Goal: Use online tool/utility: Utilize a website feature to perform a specific function

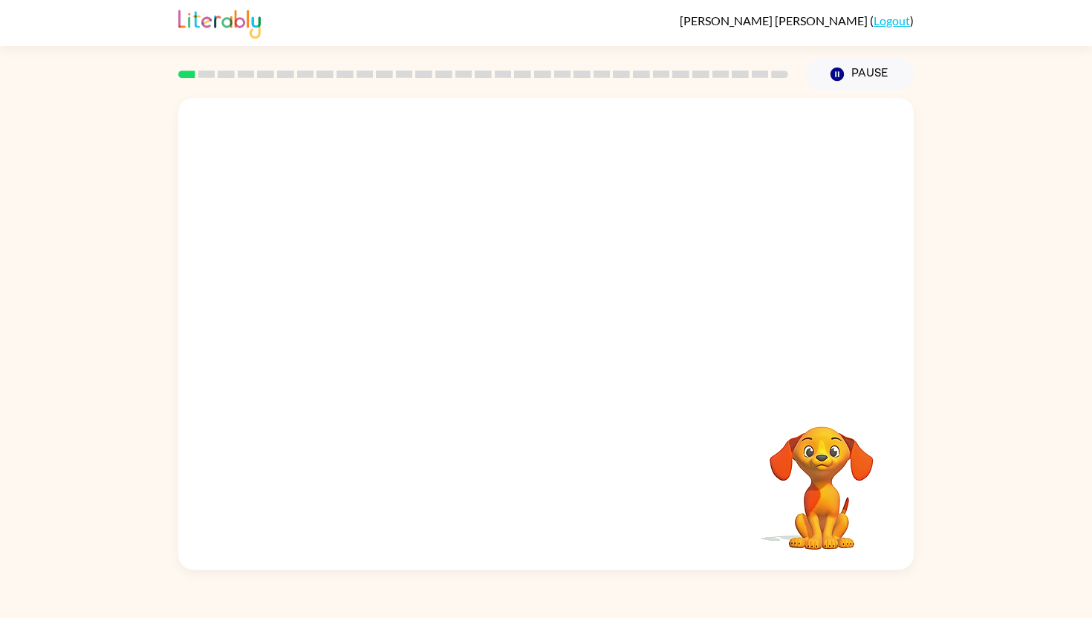
click at [490, 253] on video "Your browser must support playing .mp4 files to use Literably. Please try using…" at bounding box center [545, 246] width 735 height 297
click at [525, 345] on button "button" at bounding box center [545, 341] width 95 height 54
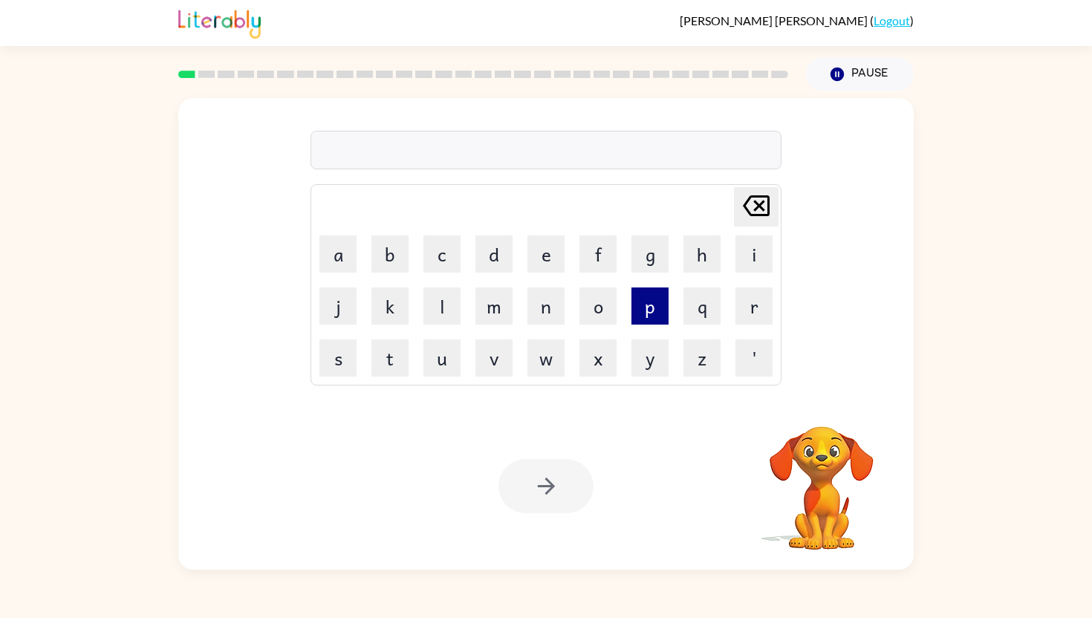
click at [651, 304] on button "p" at bounding box center [649, 305] width 37 height 37
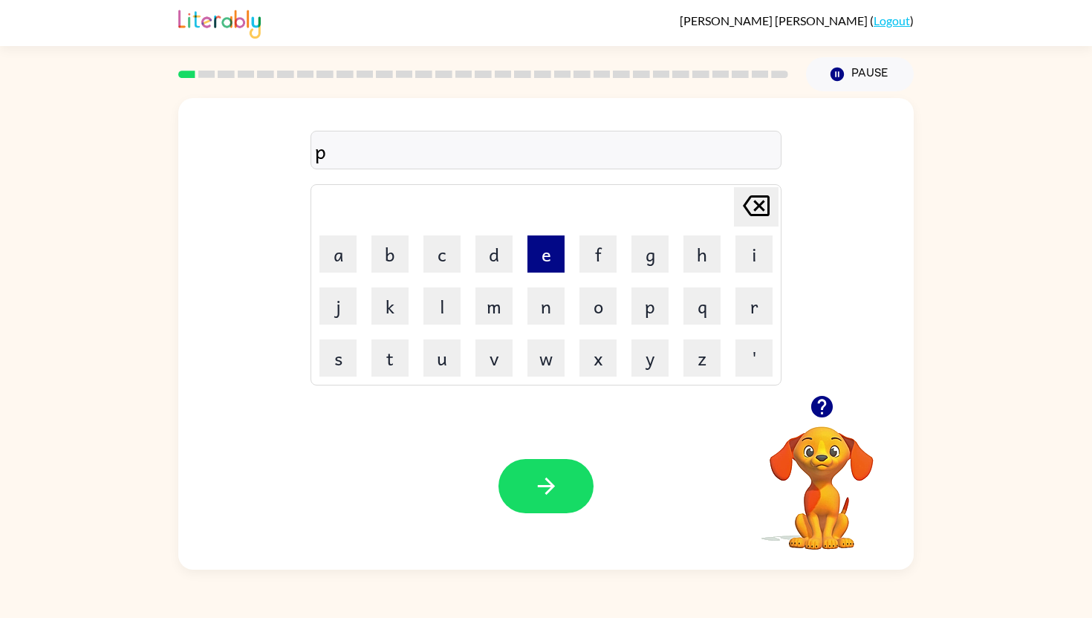
click at [548, 251] on button "e" at bounding box center [545, 253] width 37 height 37
click at [755, 300] on button "r" at bounding box center [753, 305] width 37 height 37
click at [592, 243] on button "f" at bounding box center [597, 253] width 37 height 37
click at [600, 293] on button "o" at bounding box center [597, 305] width 37 height 37
click at [750, 302] on button "r" at bounding box center [753, 305] width 37 height 37
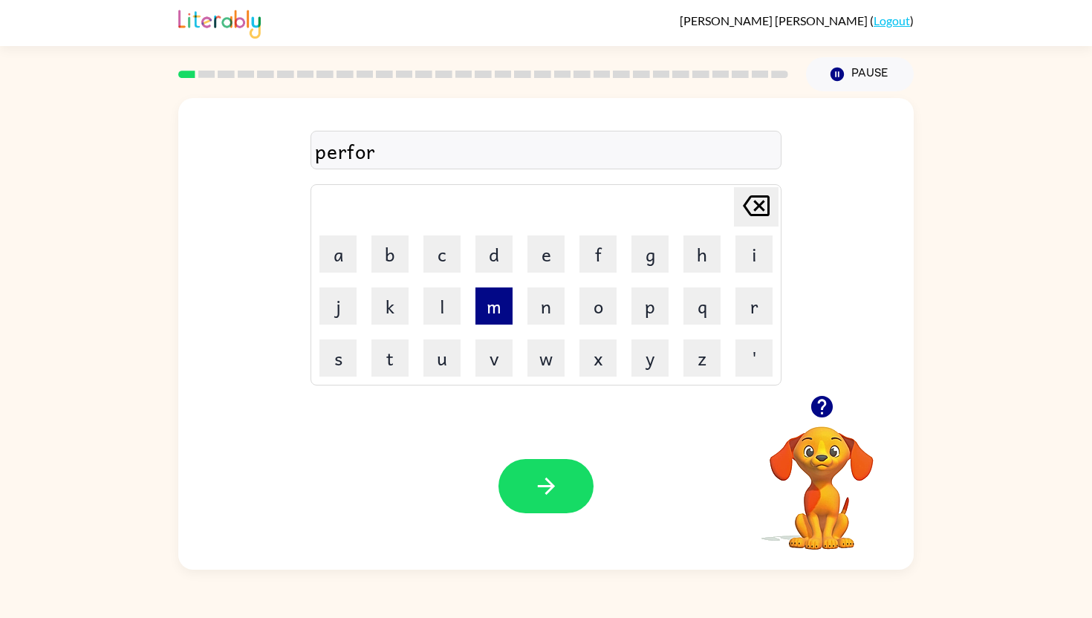
click at [490, 291] on button "m" at bounding box center [493, 305] width 37 height 37
click at [550, 473] on icon "button" at bounding box center [546, 486] width 26 height 26
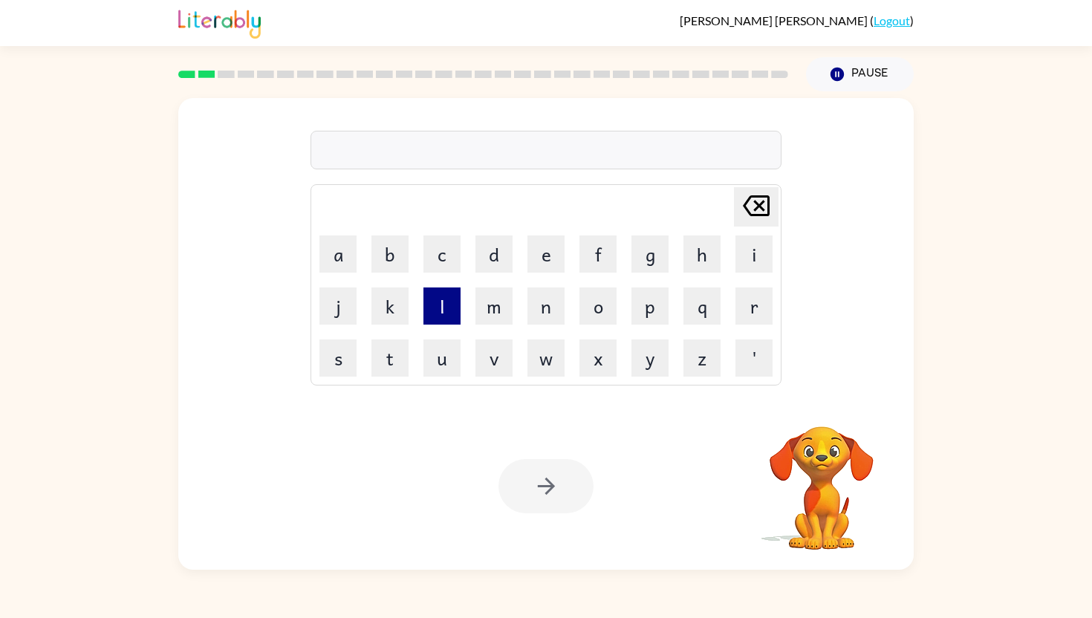
click at [439, 310] on button "l" at bounding box center [441, 305] width 37 height 37
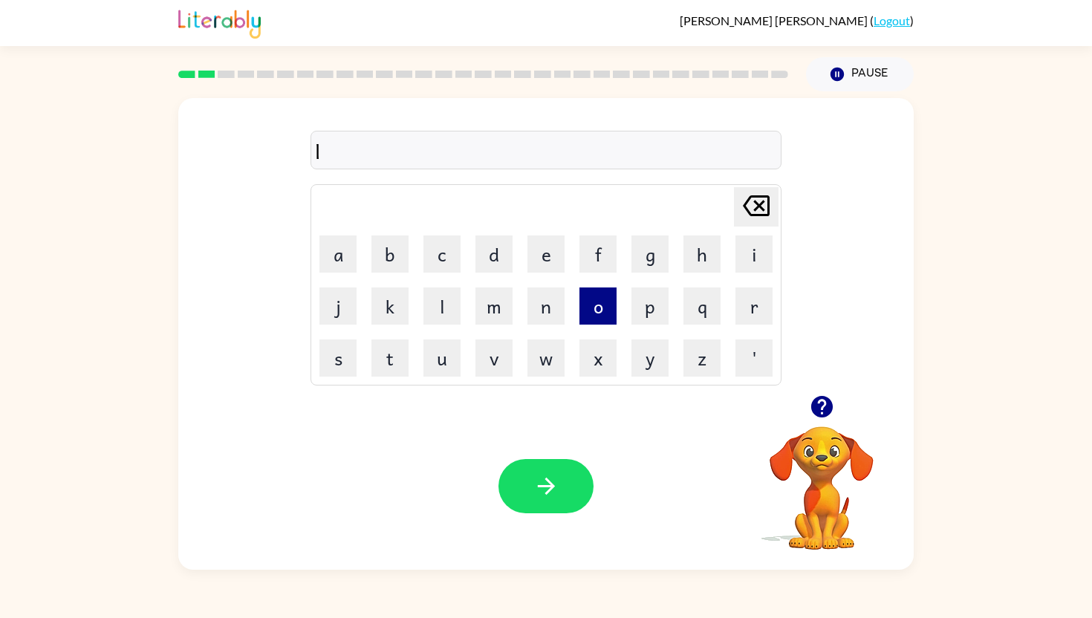
click at [602, 307] on button "o" at bounding box center [597, 305] width 37 height 37
click at [448, 362] on button "u" at bounding box center [441, 357] width 37 height 37
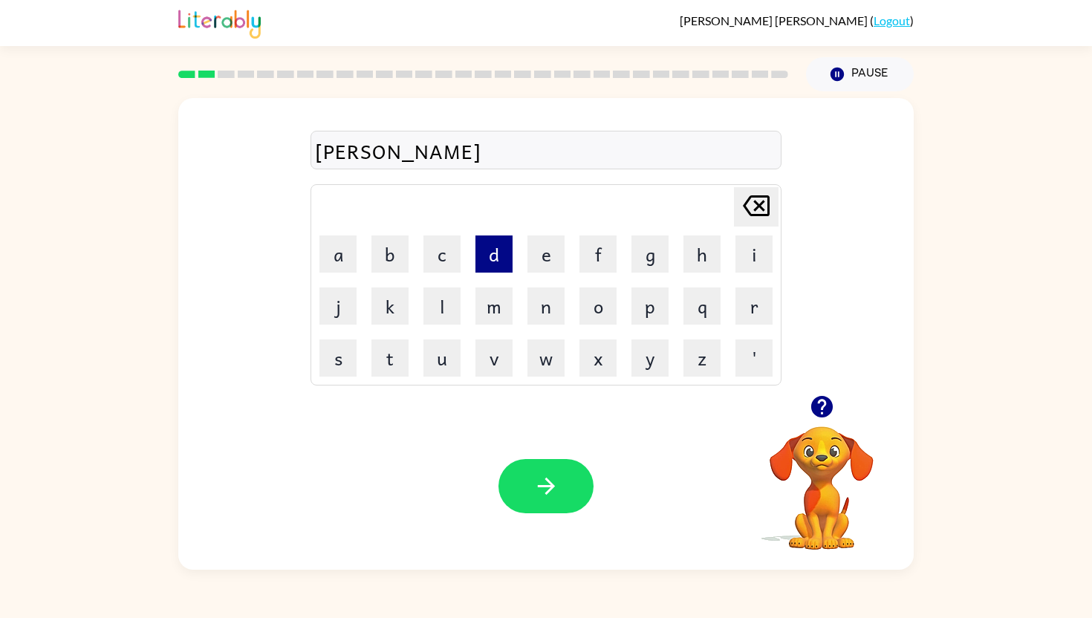
click at [490, 250] on button "d" at bounding box center [493, 253] width 37 height 37
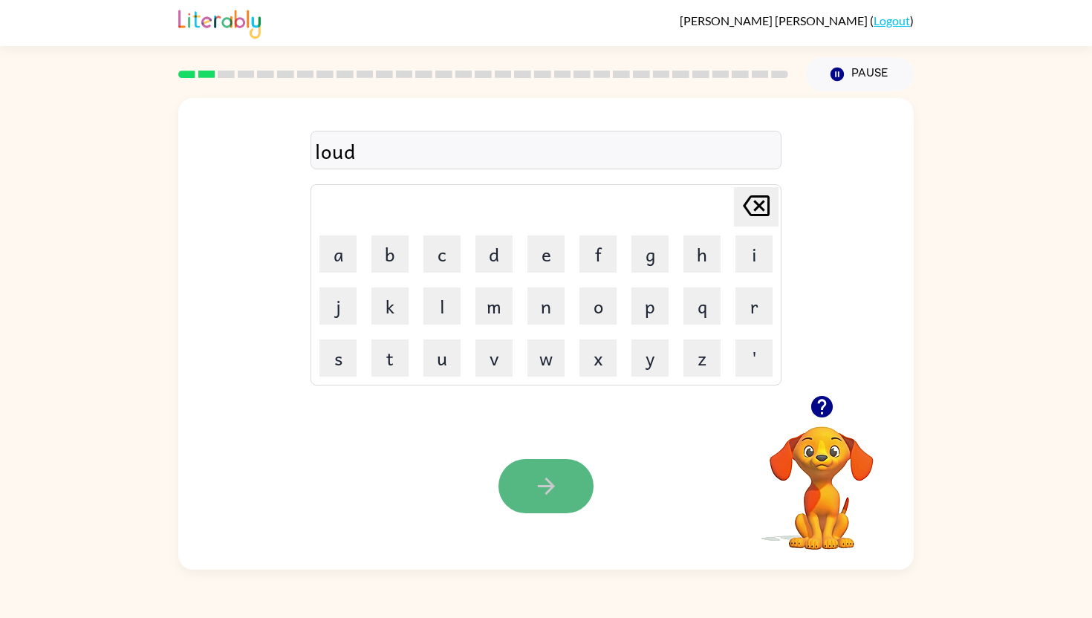
click at [557, 506] on button "button" at bounding box center [545, 486] width 95 height 54
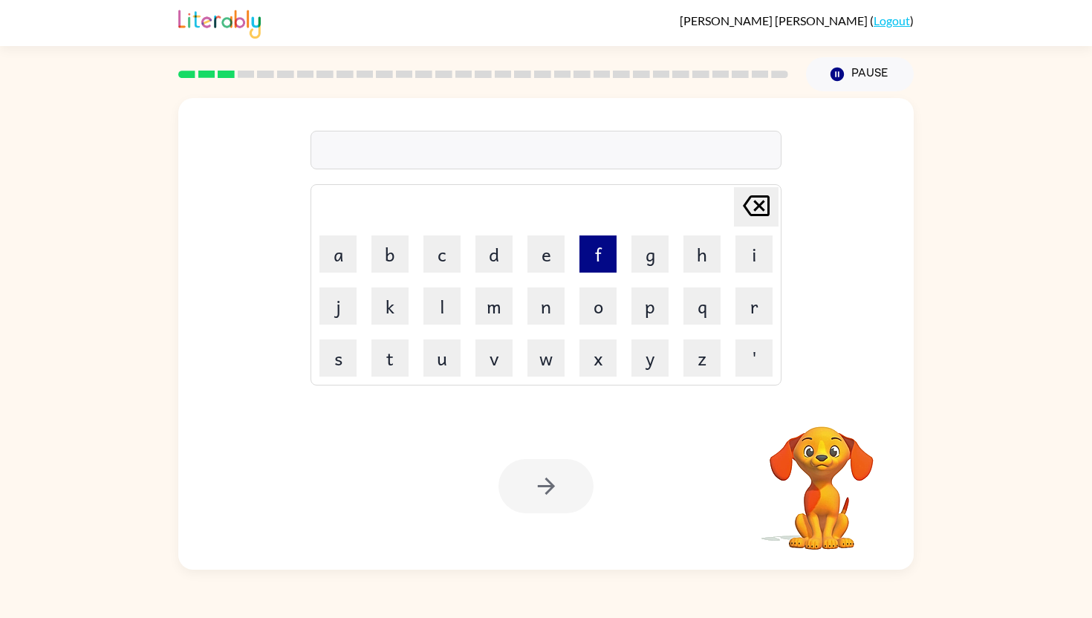
click at [597, 247] on button "f" at bounding box center [597, 253] width 37 height 37
click at [750, 261] on button "i" at bounding box center [753, 253] width 37 height 37
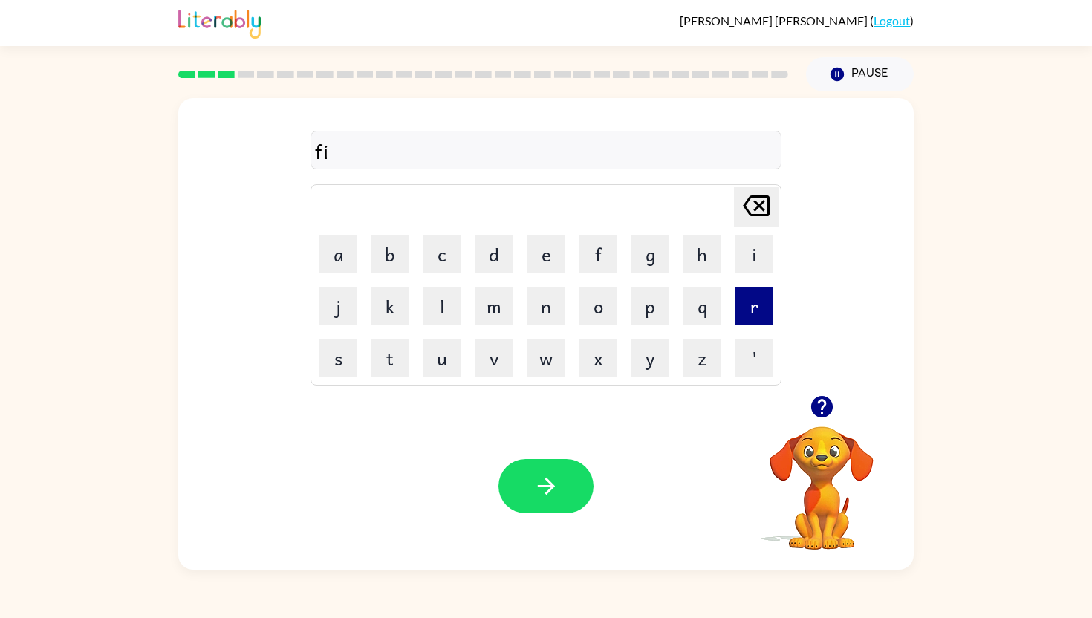
click at [749, 308] on button "r" at bounding box center [753, 305] width 37 height 37
click at [544, 249] on button "e" at bounding box center [545, 253] width 37 height 37
click at [647, 305] on button "p" at bounding box center [649, 305] width 37 height 37
click at [755, 299] on button "r" at bounding box center [753, 305] width 37 height 37
click at [597, 307] on button "o" at bounding box center [597, 305] width 37 height 37
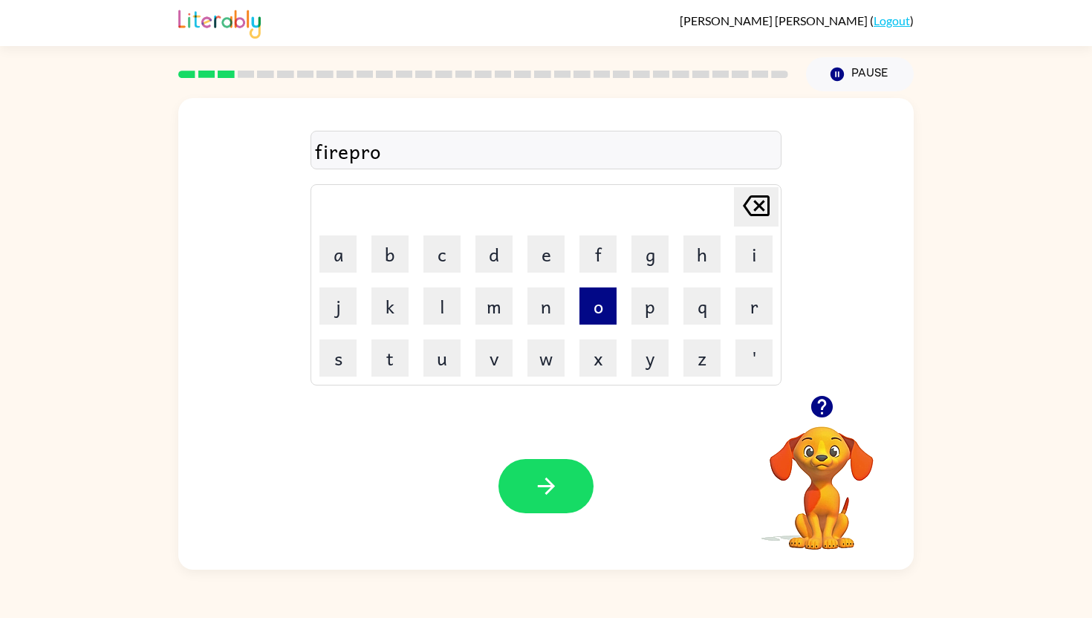
click at [597, 307] on button "o" at bounding box center [597, 305] width 37 height 37
click at [590, 241] on button "f" at bounding box center [597, 253] width 37 height 37
click at [549, 486] on icon "button" at bounding box center [545, 486] width 17 height 17
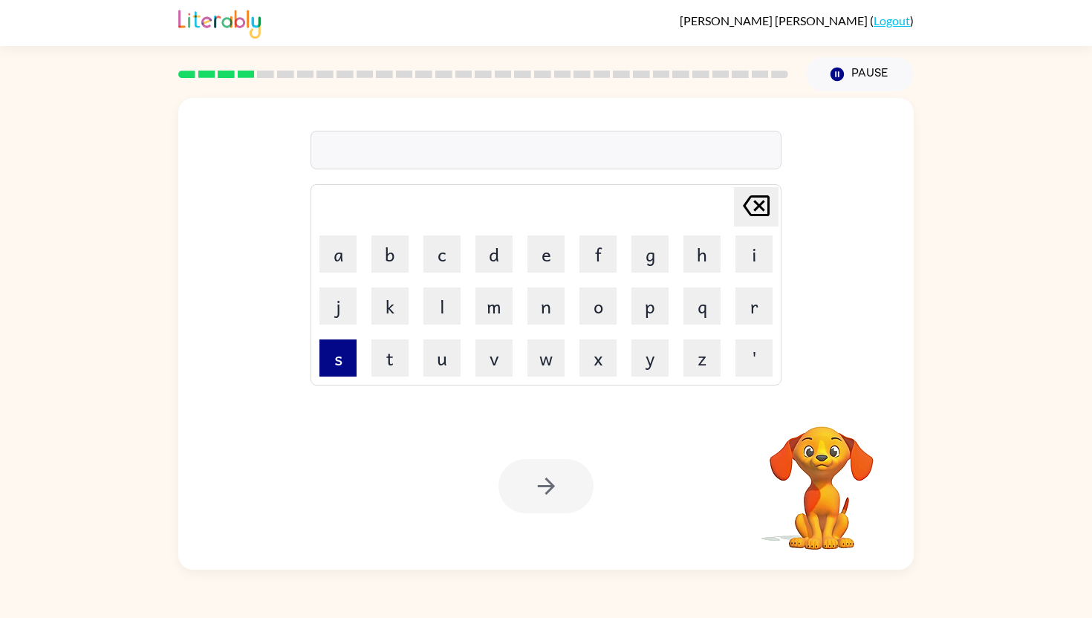
click at [345, 358] on button "s" at bounding box center [337, 357] width 37 height 37
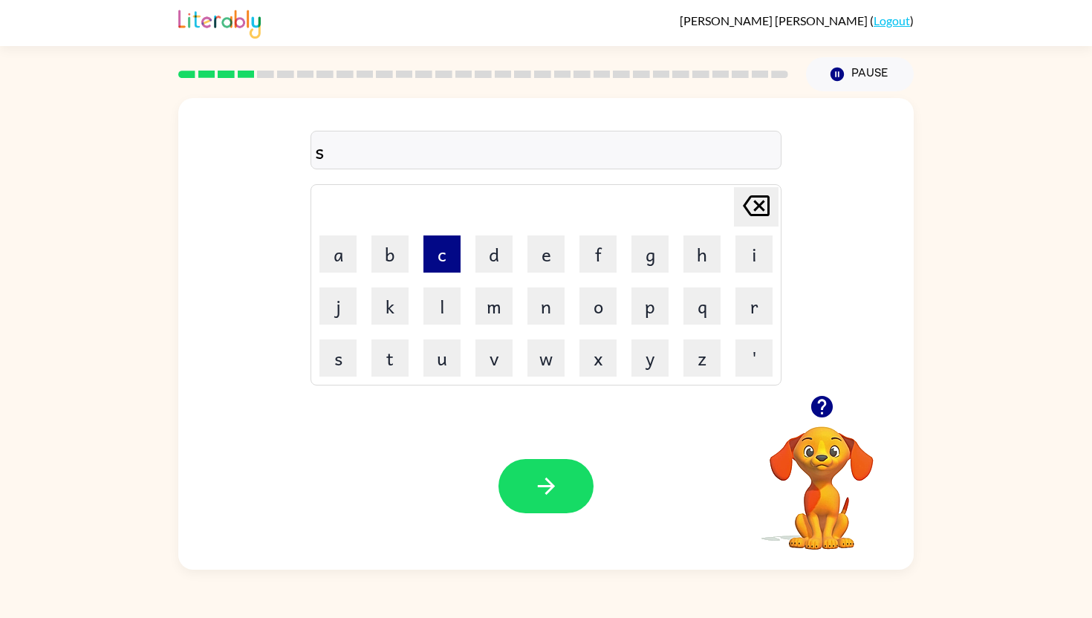
click at [445, 255] on button "c" at bounding box center [441, 253] width 37 height 37
click at [758, 302] on button "r" at bounding box center [753, 305] width 37 height 37
click at [538, 257] on button "e" at bounding box center [545, 253] width 37 height 37
click at [544, 348] on button "w" at bounding box center [545, 357] width 37 height 37
click at [559, 467] on button "button" at bounding box center [545, 486] width 95 height 54
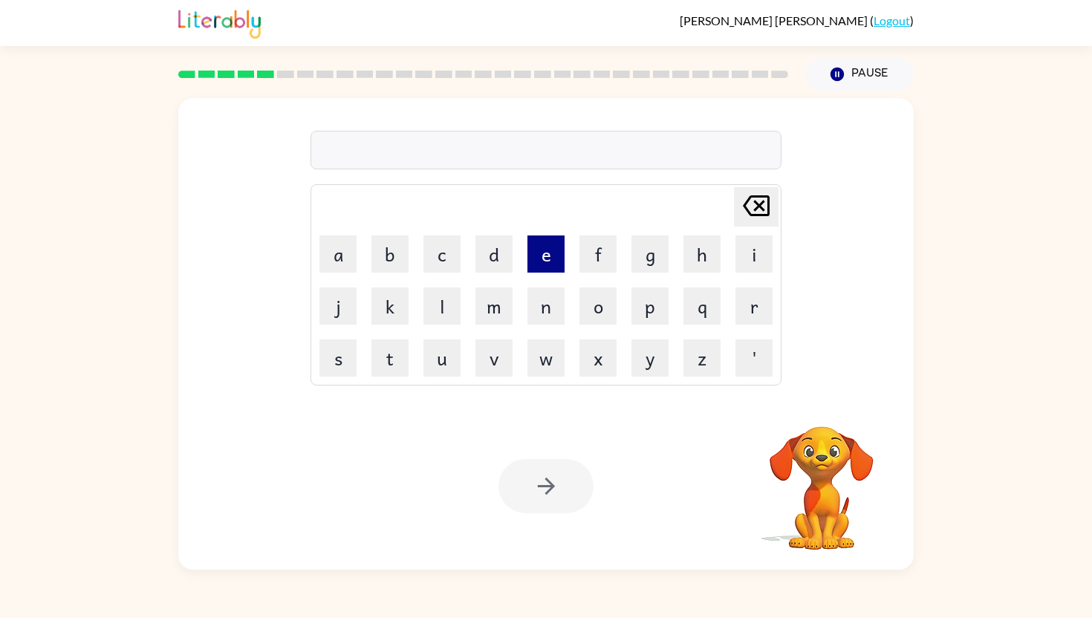
click at [539, 255] on button "e" at bounding box center [545, 253] width 37 height 37
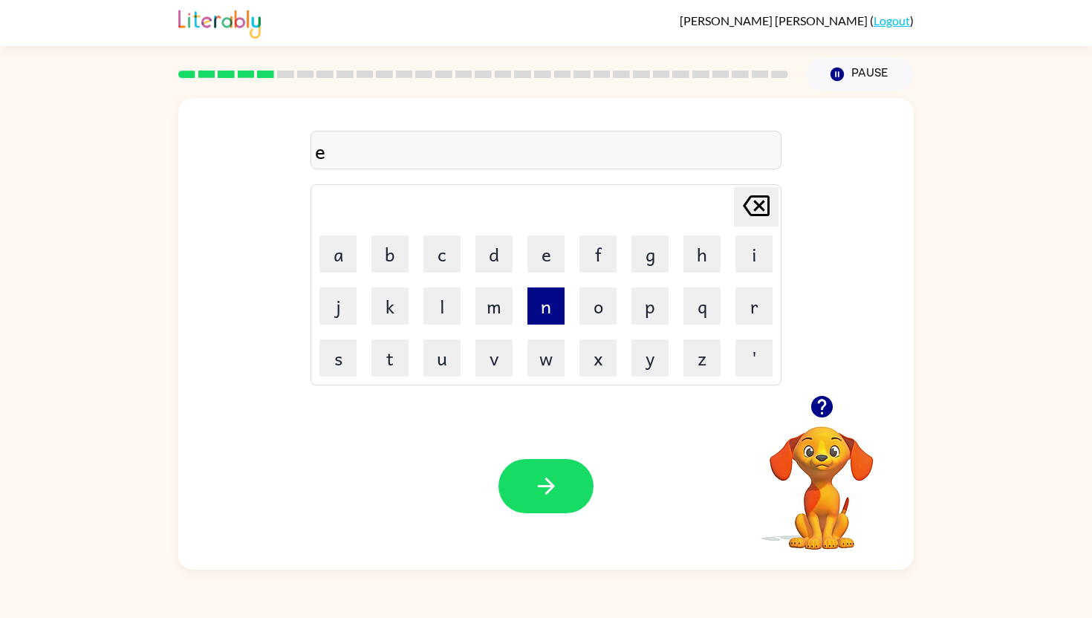
click at [538, 304] on button "n" at bounding box center [545, 305] width 37 height 37
click at [598, 299] on button "o" at bounding box center [597, 305] width 37 height 37
click at [747, 310] on button "r" at bounding box center [753, 305] width 37 height 37
click at [484, 308] on button "m" at bounding box center [493, 305] width 37 height 37
click at [599, 312] on button "o" at bounding box center [597, 305] width 37 height 37
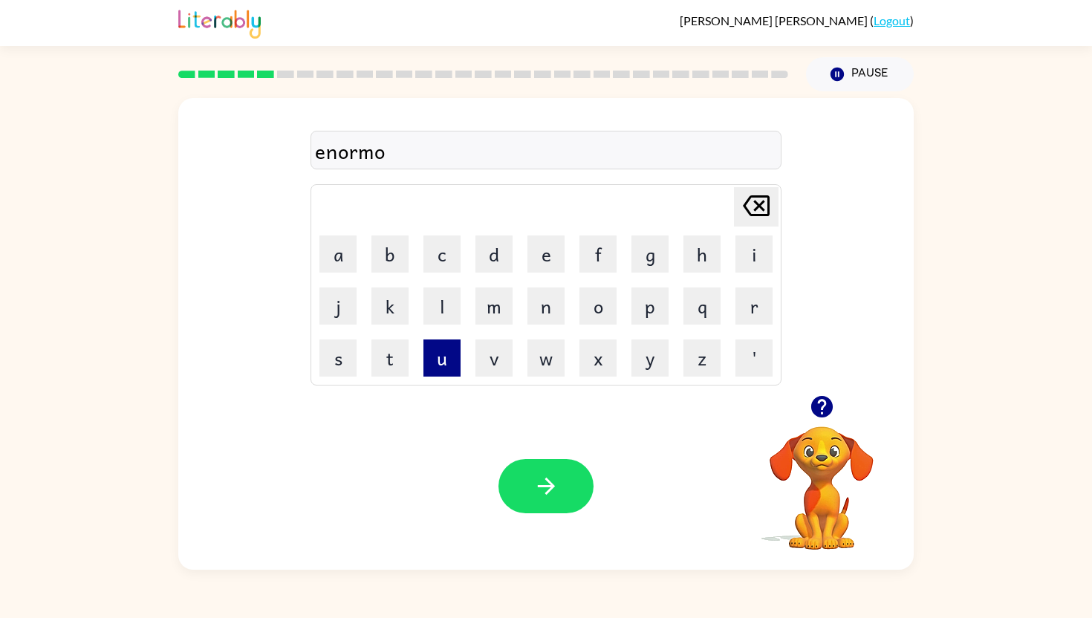
click at [448, 368] on button "u" at bounding box center [441, 357] width 37 height 37
click at [335, 354] on button "s" at bounding box center [337, 357] width 37 height 37
click at [520, 481] on button "button" at bounding box center [545, 486] width 95 height 54
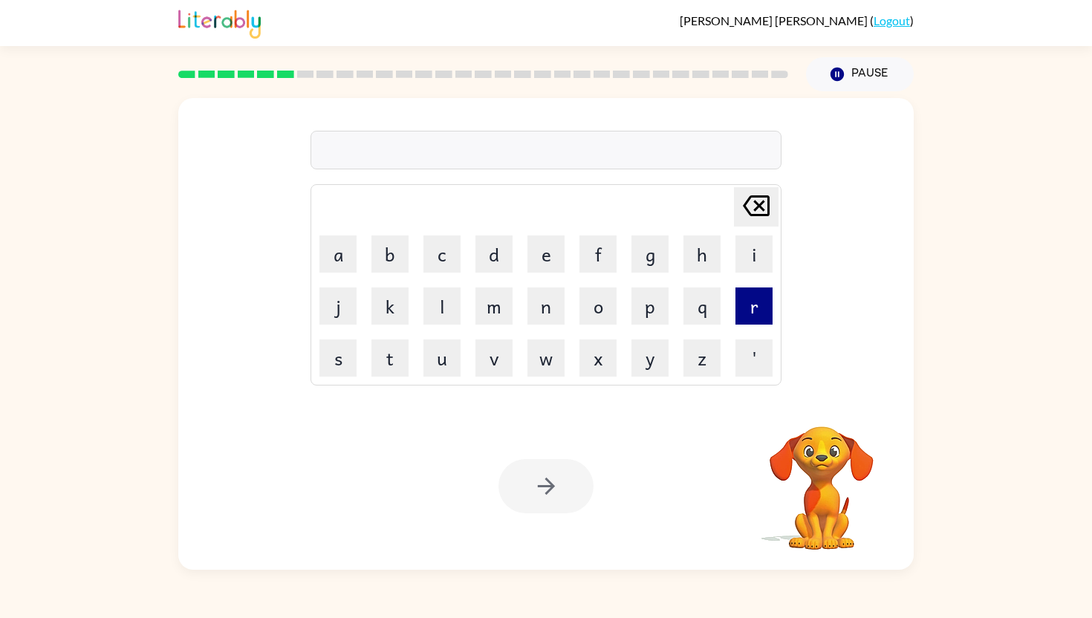
click at [760, 292] on button "r" at bounding box center [753, 305] width 37 height 37
click at [541, 246] on button "e" at bounding box center [545, 253] width 37 height 37
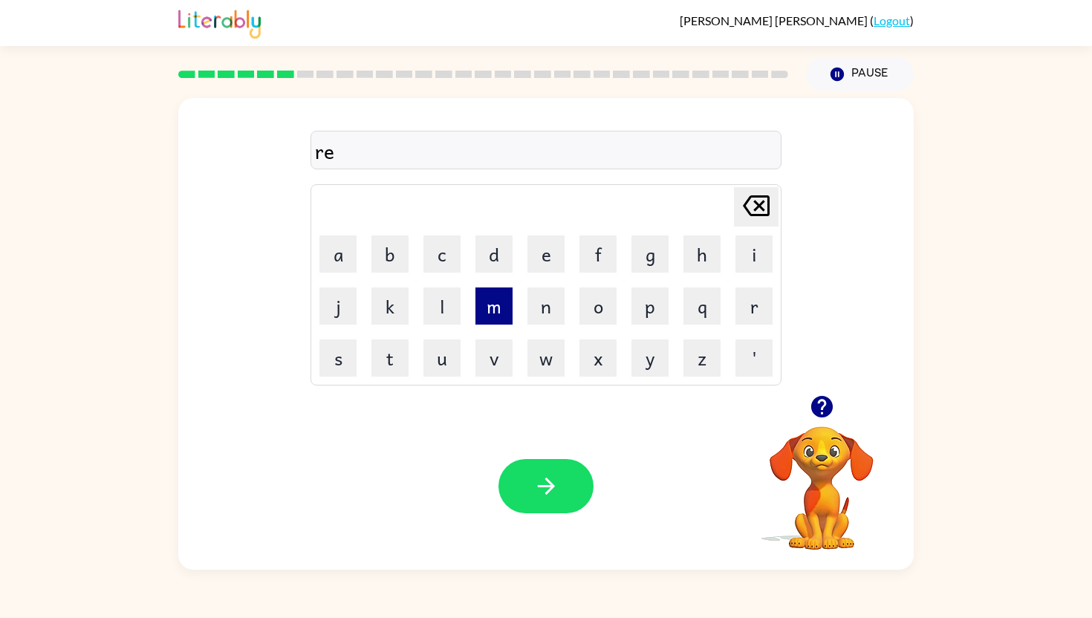
click at [492, 322] on button "m" at bounding box center [493, 305] width 37 height 37
click at [747, 242] on button "i" at bounding box center [753, 253] width 37 height 37
click at [538, 308] on button "n" at bounding box center [545, 305] width 37 height 37
click at [492, 255] on button "d" at bounding box center [493, 253] width 37 height 37
click at [567, 471] on button "button" at bounding box center [545, 486] width 95 height 54
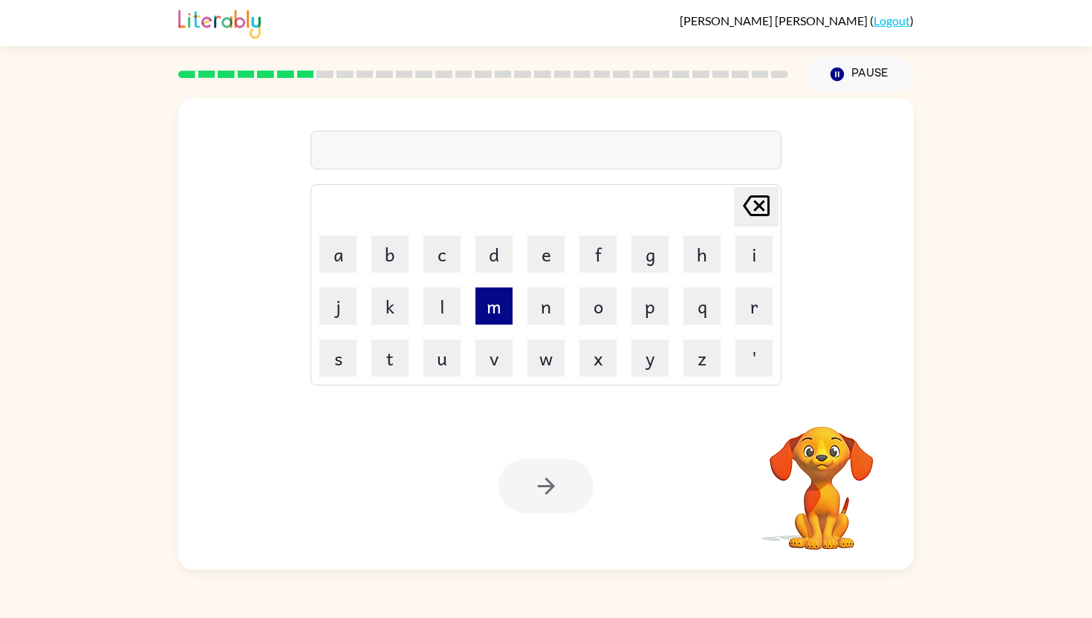
click at [498, 302] on button "m" at bounding box center [493, 305] width 37 height 37
click at [325, 241] on button "a" at bounding box center [337, 253] width 37 height 37
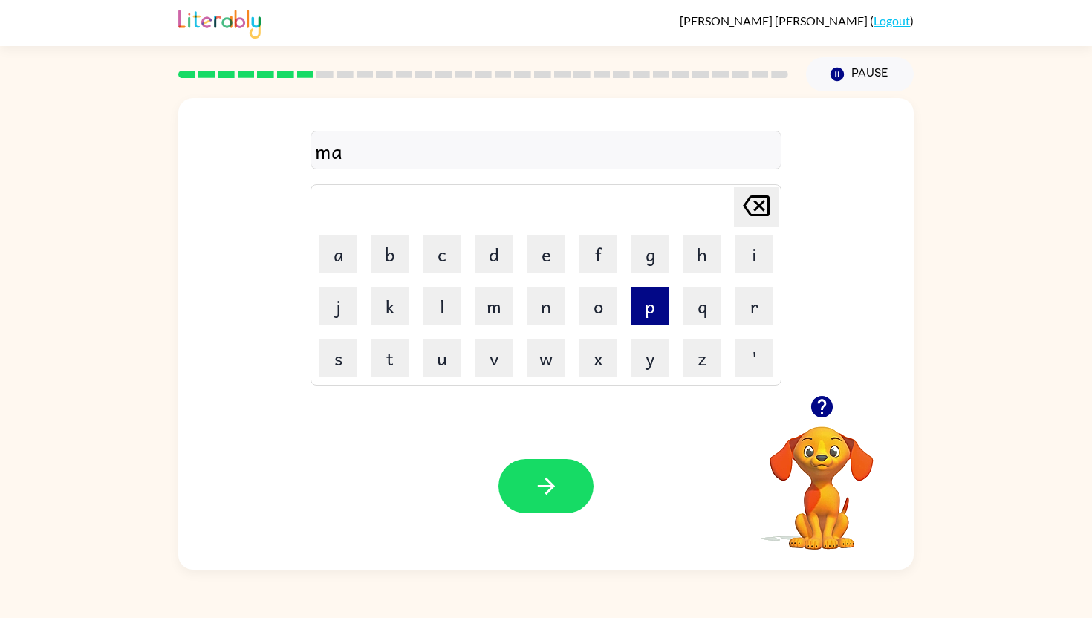
click at [639, 296] on button "p" at bounding box center [649, 305] width 37 height 37
click at [446, 316] on button "l" at bounding box center [441, 305] width 37 height 37
click at [538, 257] on button "e" at bounding box center [545, 253] width 37 height 37
click at [537, 493] on icon "button" at bounding box center [546, 486] width 26 height 26
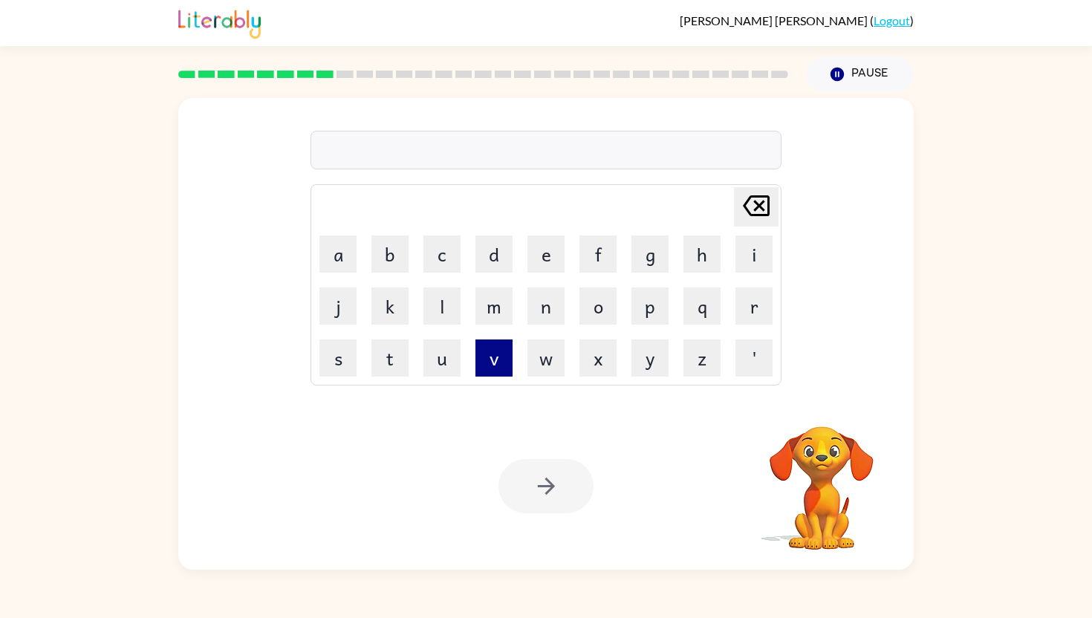
click at [504, 355] on button "v" at bounding box center [493, 357] width 37 height 37
click at [759, 255] on button "i" at bounding box center [753, 253] width 37 height 37
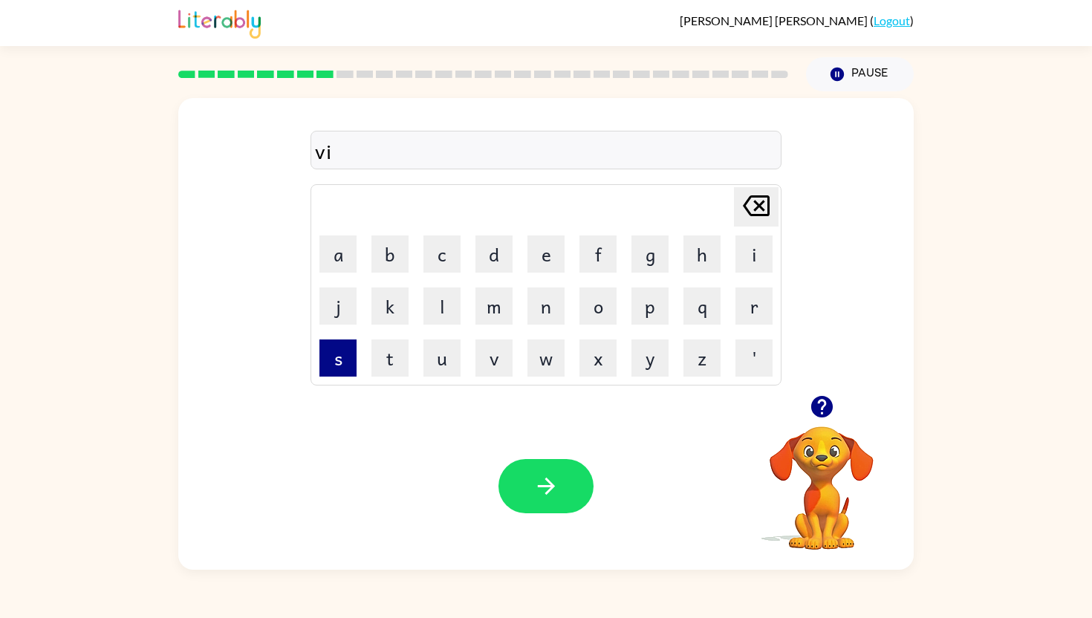
click at [330, 354] on button "s" at bounding box center [337, 357] width 37 height 37
click at [400, 249] on button "b" at bounding box center [389, 253] width 37 height 37
click at [443, 310] on button "l" at bounding box center [441, 305] width 37 height 37
click at [541, 250] on button "e" at bounding box center [545, 253] width 37 height 37
click at [570, 474] on button "button" at bounding box center [545, 486] width 95 height 54
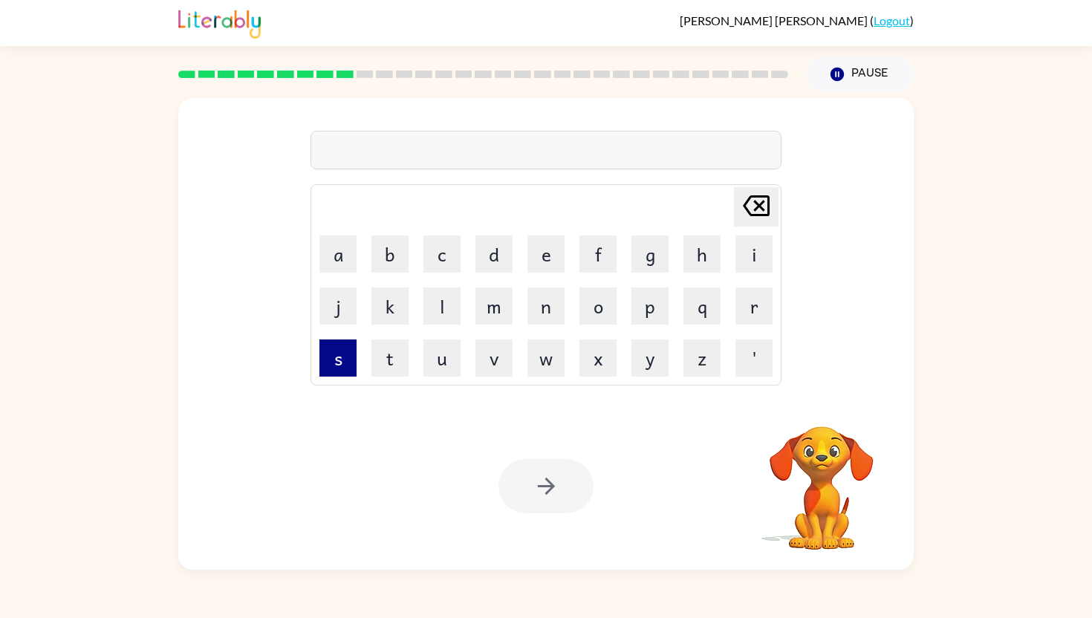
click at [332, 358] on button "s" at bounding box center [337, 357] width 37 height 37
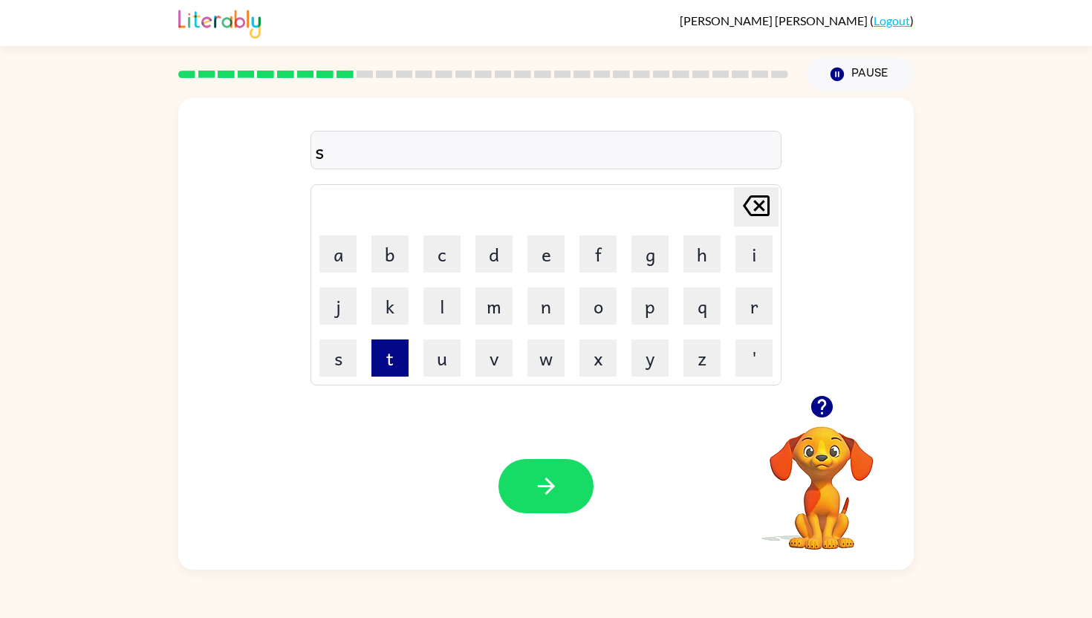
click at [397, 356] on button "t" at bounding box center [389, 357] width 37 height 37
click at [335, 253] on button "a" at bounding box center [337, 253] width 37 height 37
click at [382, 263] on button "b" at bounding box center [389, 253] width 37 height 37
click at [443, 289] on button "l" at bounding box center [441, 305] width 37 height 37
click at [544, 248] on button "e" at bounding box center [545, 253] width 37 height 37
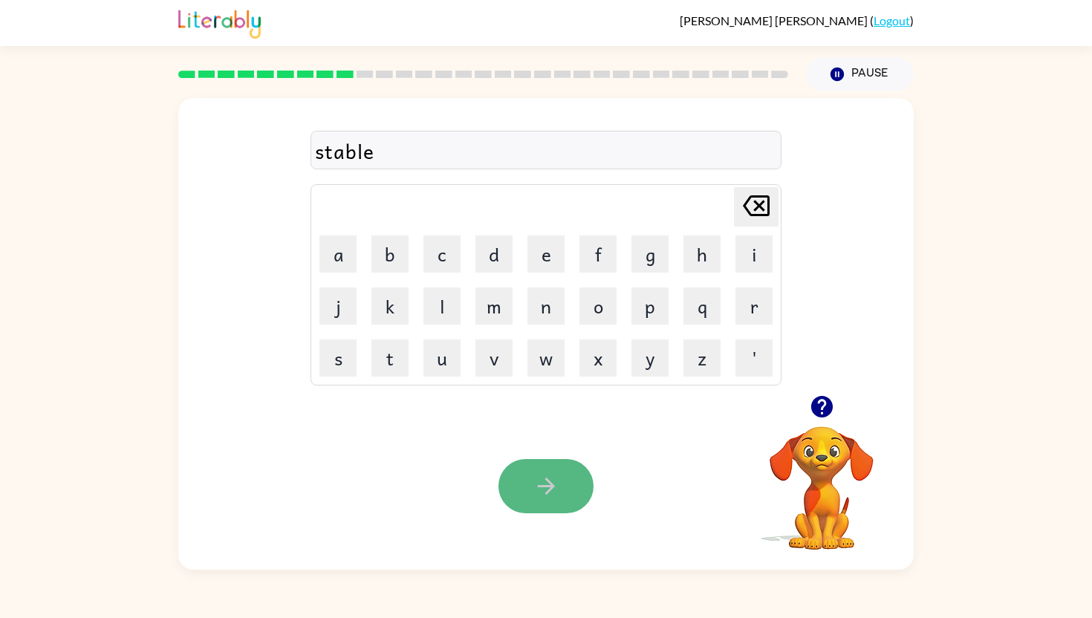
click at [561, 489] on button "button" at bounding box center [545, 486] width 95 height 54
click at [775, 254] on td "i" at bounding box center [754, 254] width 51 height 51
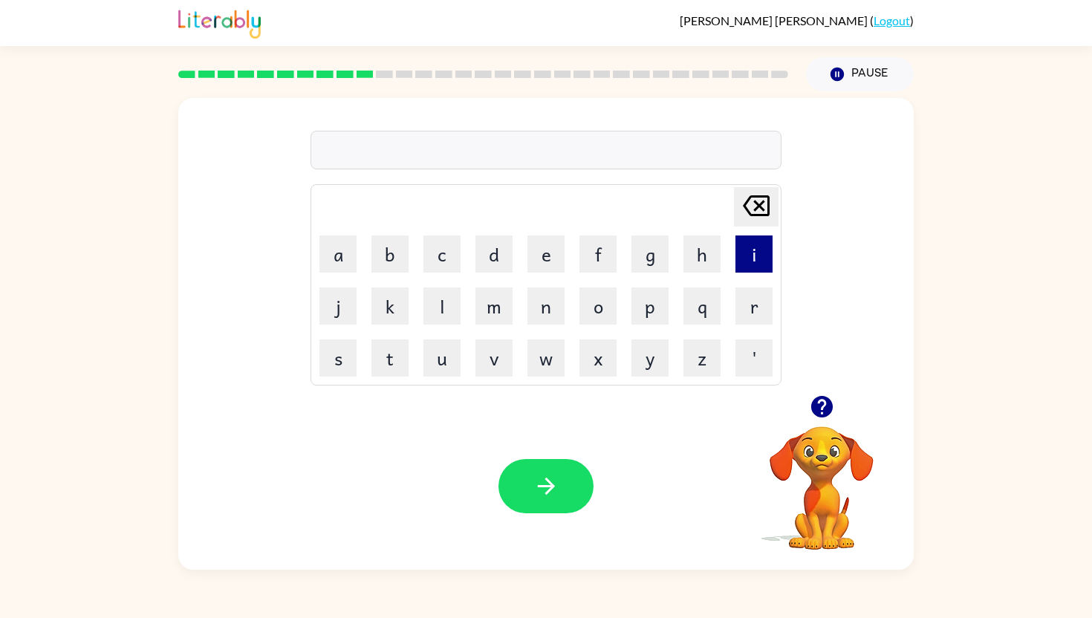
click at [743, 261] on button "i" at bounding box center [753, 253] width 37 height 37
click at [547, 306] on button "n" at bounding box center [545, 305] width 37 height 37
click at [332, 357] on button "s" at bounding box center [337, 357] width 37 height 37
click at [541, 247] on button "e" at bounding box center [545, 253] width 37 height 37
drag, startPoint x: 762, startPoint y: 299, endPoint x: 654, endPoint y: 286, distance: 109.2
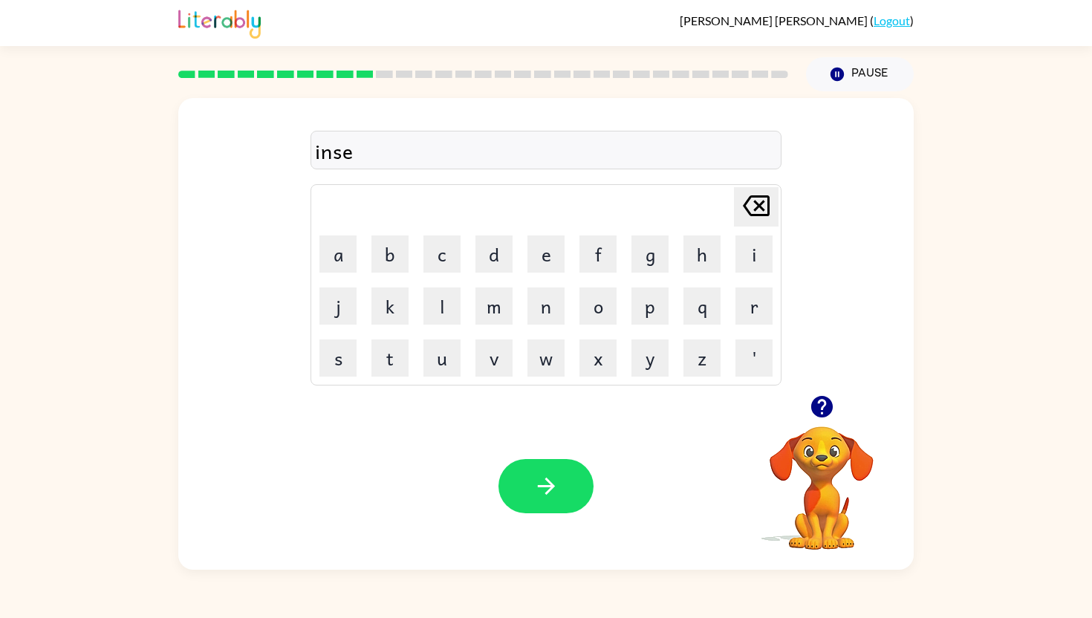
click at [654, 286] on tr "j k l m n o p q r" at bounding box center [546, 306] width 466 height 51
click at [766, 313] on button "r" at bounding box center [753, 305] width 37 height 37
click at [382, 343] on button "t" at bounding box center [389, 357] width 37 height 37
click at [570, 492] on button "button" at bounding box center [545, 486] width 95 height 54
click at [766, 307] on button "r" at bounding box center [753, 305] width 37 height 37
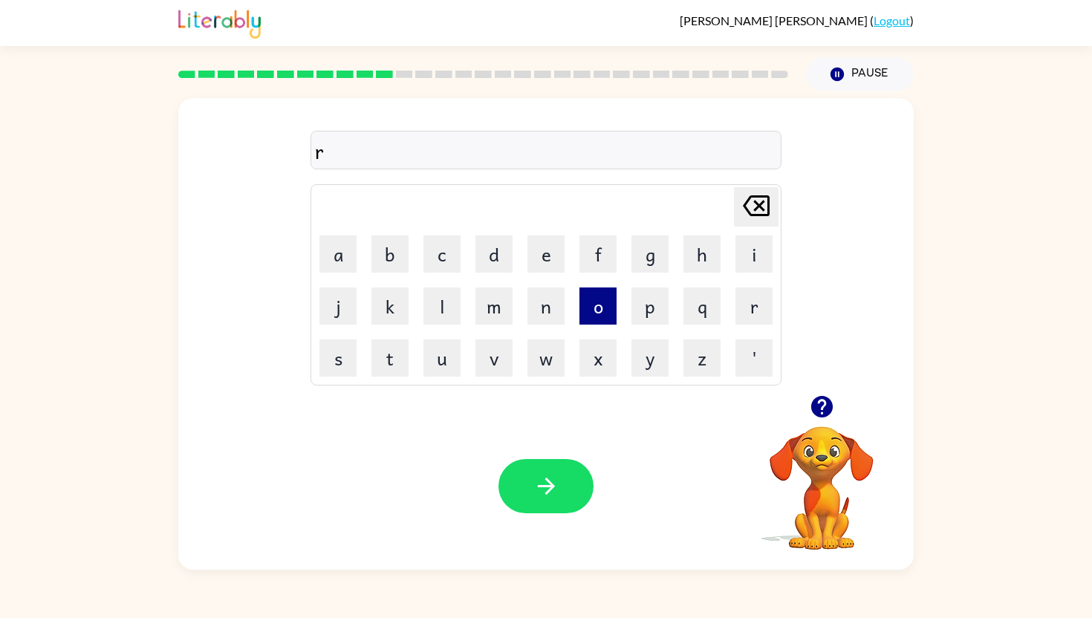
click at [596, 304] on button "o" at bounding box center [597, 305] width 37 height 37
click at [390, 248] on button "b" at bounding box center [389, 253] width 37 height 37
click at [547, 250] on button "e" at bounding box center [545, 253] width 37 height 37
click at [529, 489] on button "button" at bounding box center [545, 486] width 95 height 54
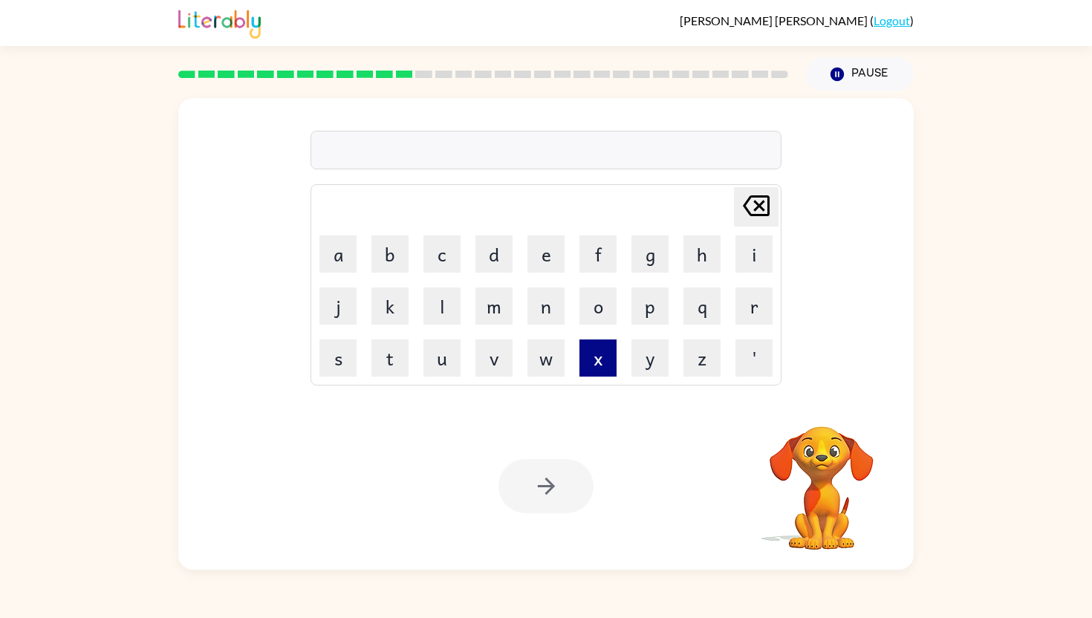
drag, startPoint x: 489, startPoint y: 351, endPoint x: 586, endPoint y: 350, distance: 96.5
click at [491, 351] on button "v" at bounding box center [493, 357] width 37 height 37
click at [605, 311] on button "o" at bounding box center [597, 305] width 37 height 37
click at [446, 291] on button "l" at bounding box center [441, 305] width 37 height 37
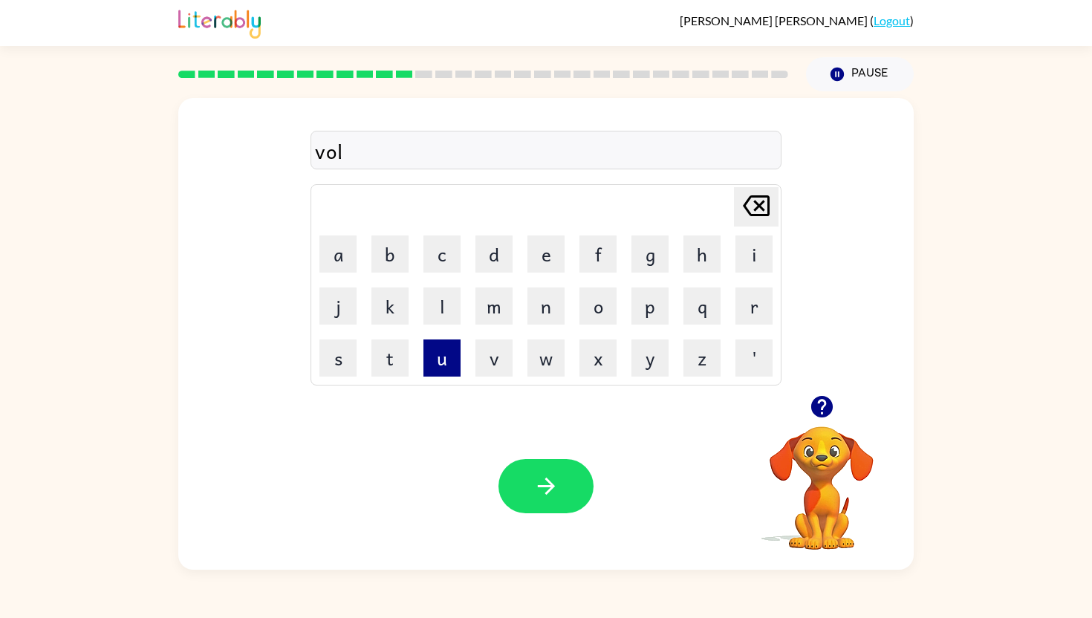
click at [438, 356] on button "u" at bounding box center [441, 357] width 37 height 37
click at [484, 303] on button "m" at bounding box center [493, 305] width 37 height 37
click at [535, 264] on button "e" at bounding box center [545, 253] width 37 height 37
click at [550, 478] on icon "button" at bounding box center [546, 486] width 26 height 26
click at [328, 356] on button "s" at bounding box center [337, 357] width 37 height 37
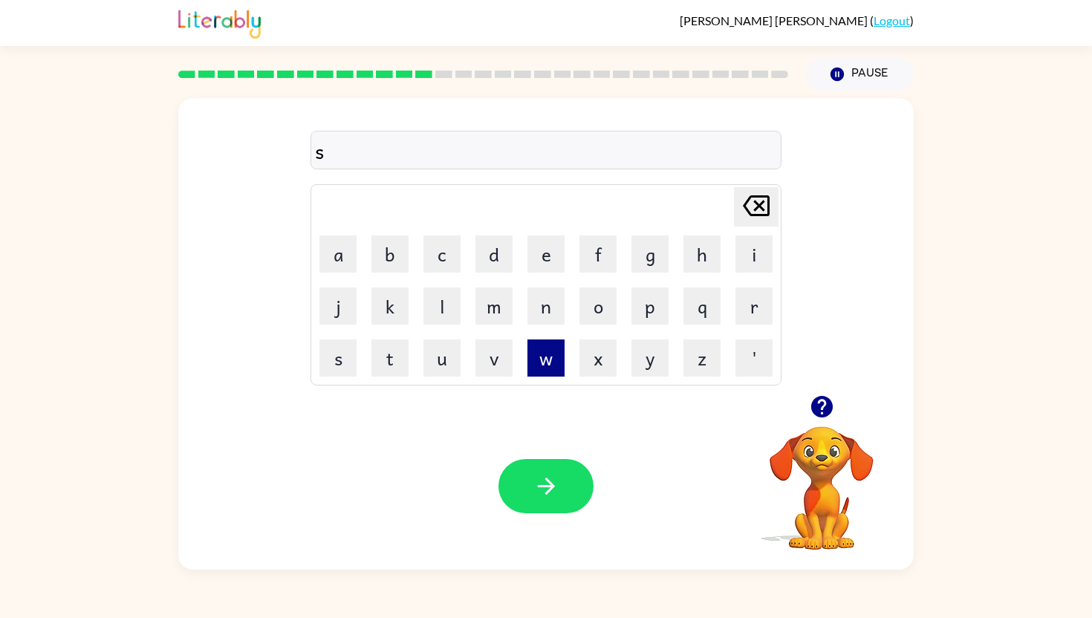
click at [539, 370] on button "w" at bounding box center [545, 357] width 37 height 37
click at [534, 267] on button "e" at bounding box center [545, 253] width 37 height 37
click at [393, 359] on button "t" at bounding box center [389, 357] width 37 height 37
click at [541, 306] on button "n" at bounding box center [545, 305] width 37 height 37
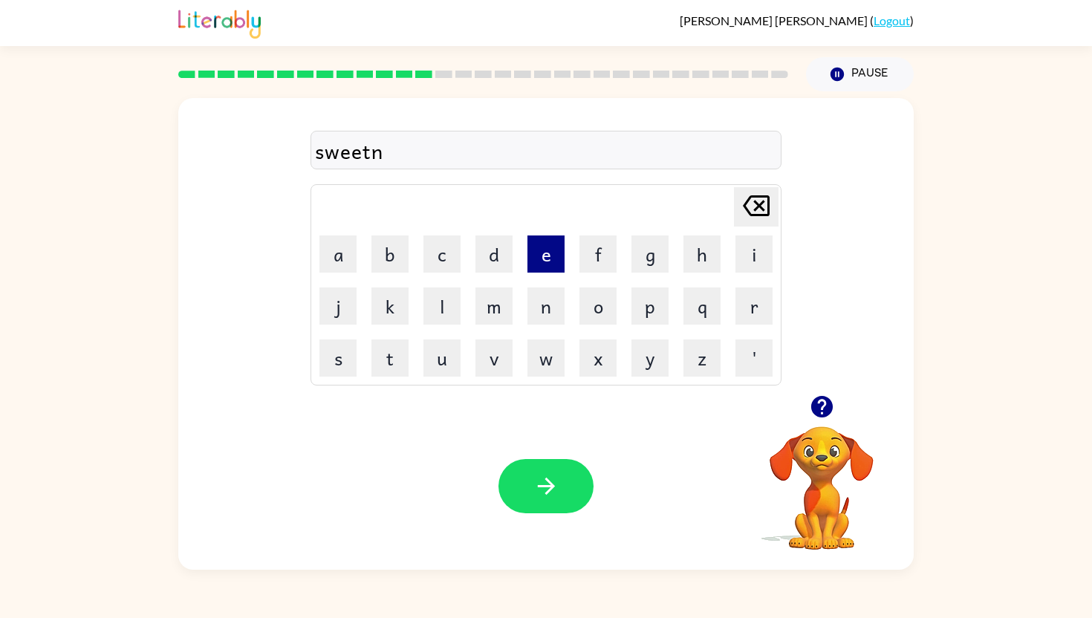
click at [555, 267] on button "e" at bounding box center [545, 253] width 37 height 37
click at [342, 365] on button "s" at bounding box center [337, 357] width 37 height 37
click at [534, 476] on icon "button" at bounding box center [546, 486] width 26 height 26
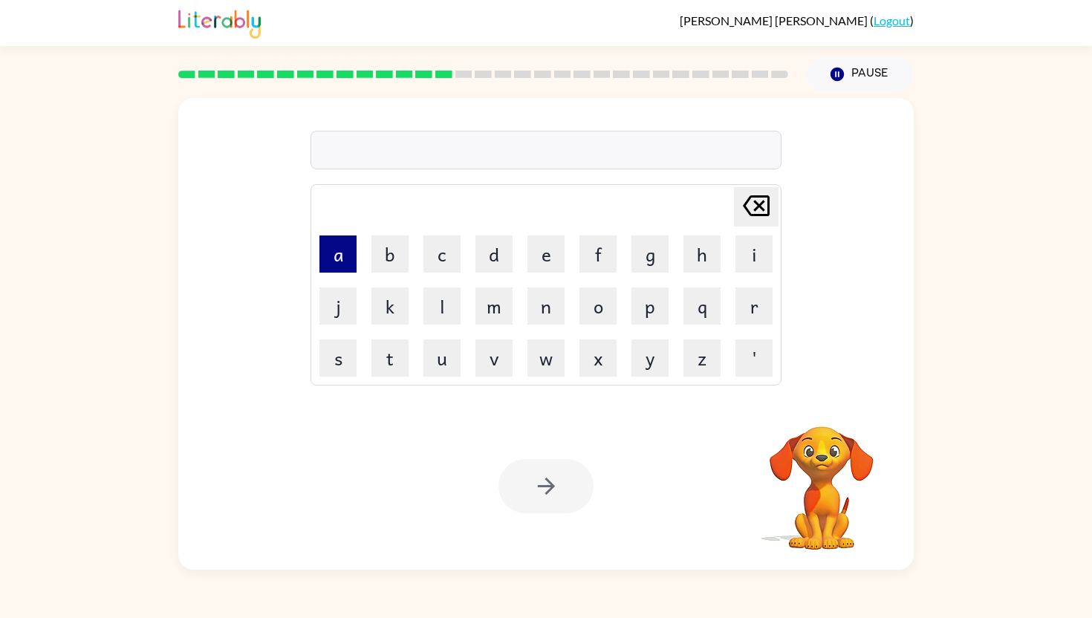
click at [330, 247] on button "a" at bounding box center [337, 253] width 37 height 37
click at [443, 258] on button "c" at bounding box center [441, 253] width 37 height 37
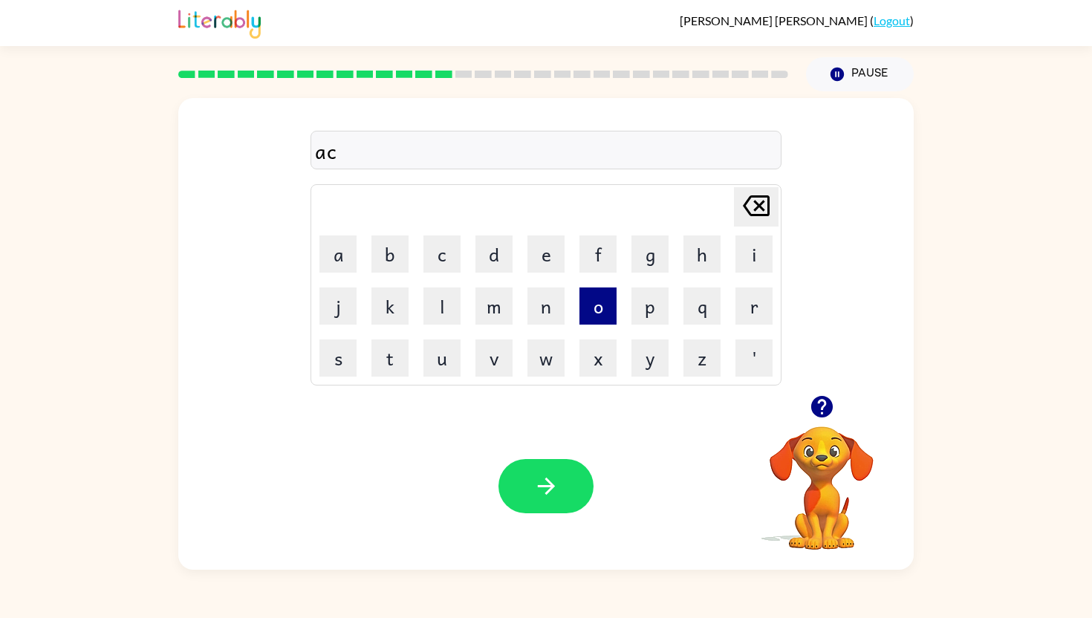
click at [596, 301] on button "o" at bounding box center [597, 305] width 37 height 37
click at [770, 300] on button "r" at bounding box center [753, 305] width 37 height 37
click at [550, 299] on button "n" at bounding box center [545, 305] width 37 height 37
click at [535, 483] on icon "button" at bounding box center [546, 486] width 26 height 26
click at [393, 262] on button "b" at bounding box center [389, 253] width 37 height 37
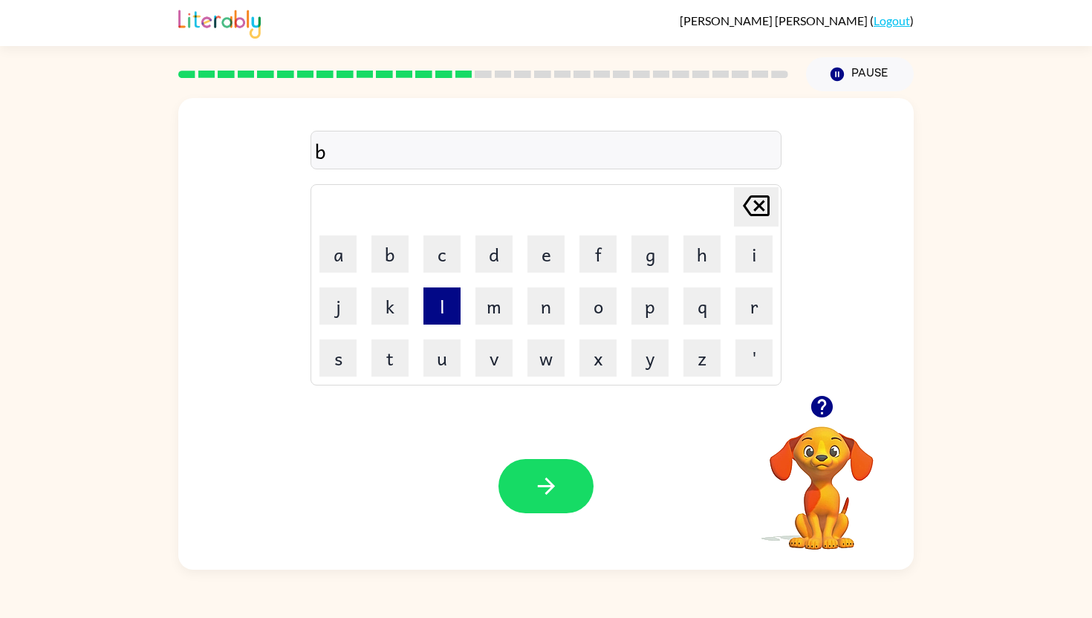
click at [437, 310] on button "l" at bounding box center [441, 305] width 37 height 37
click at [441, 361] on button "u" at bounding box center [441, 357] width 37 height 37
click at [763, 313] on button "r" at bounding box center [753, 305] width 37 height 37
click at [389, 355] on button "t" at bounding box center [389, 357] width 37 height 37
click at [544, 472] on button "button" at bounding box center [545, 486] width 95 height 54
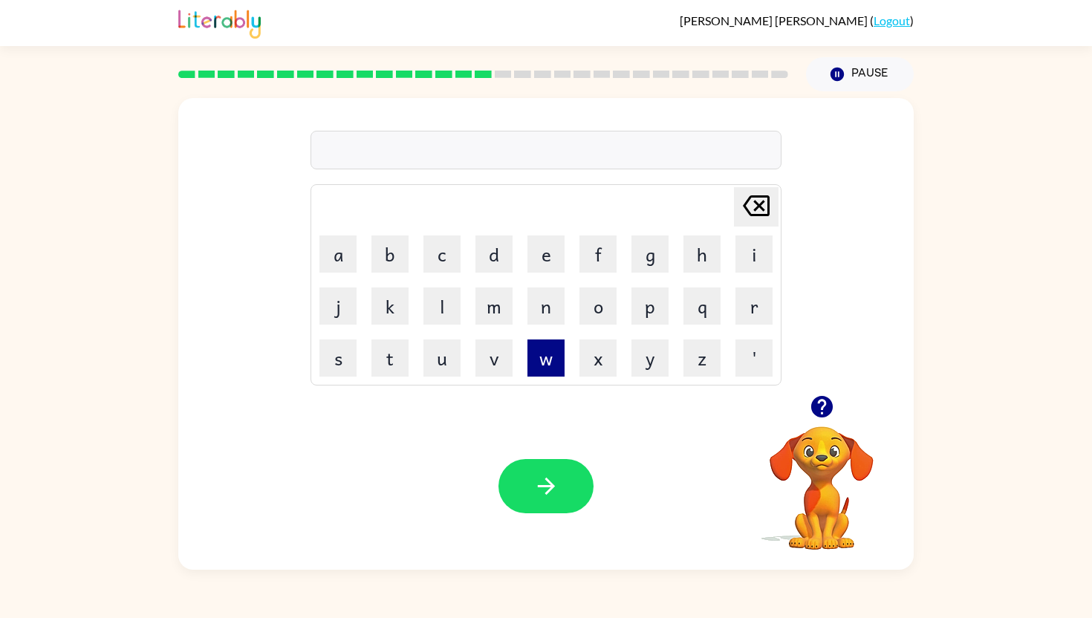
click at [541, 360] on button "w" at bounding box center [545, 357] width 37 height 37
click at [559, 254] on button "e" at bounding box center [545, 253] width 37 height 37
click at [387, 254] on button "b" at bounding box center [389, 253] width 37 height 37
click at [565, 483] on button "button" at bounding box center [545, 486] width 95 height 54
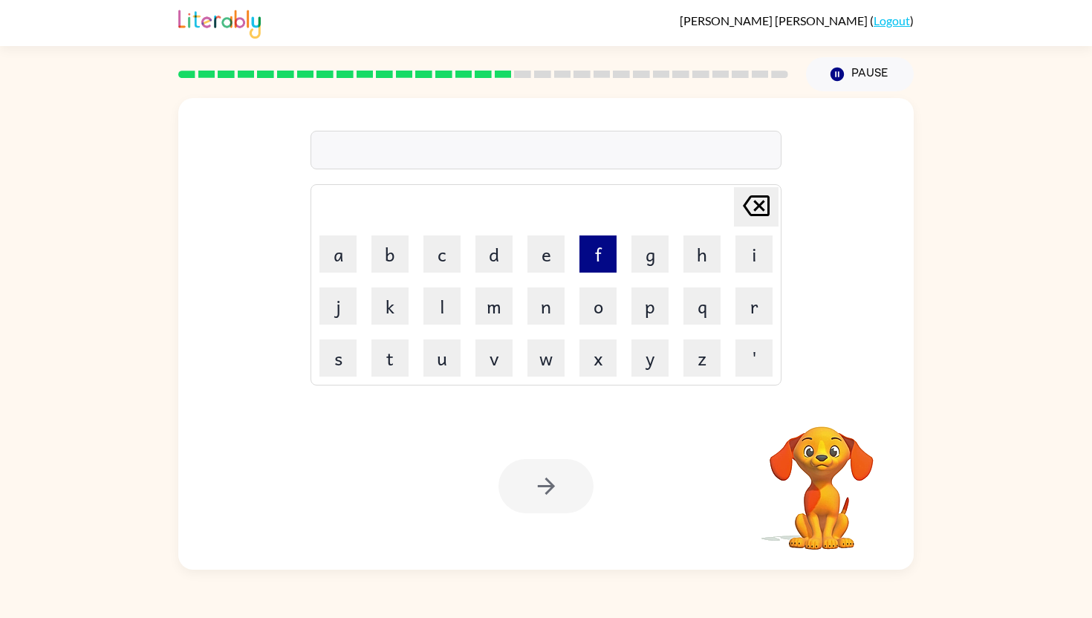
click at [602, 247] on button "f" at bounding box center [597, 253] width 37 height 37
click at [443, 310] on button "l" at bounding box center [441, 305] width 37 height 37
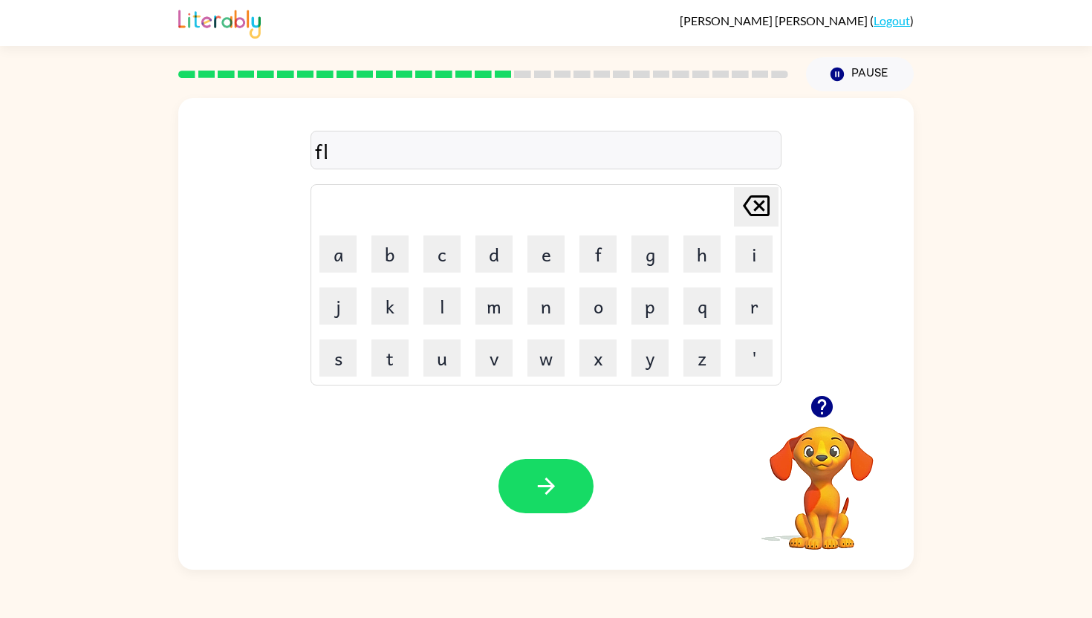
click at [726, 236] on td "h" at bounding box center [702, 254] width 51 height 51
click at [766, 258] on button "i" at bounding box center [753, 253] width 37 height 37
click at [649, 315] on button "p" at bounding box center [649, 305] width 37 height 37
click at [649, 311] on button "p" at bounding box center [649, 305] width 37 height 37
click at [762, 254] on button "i" at bounding box center [753, 253] width 37 height 37
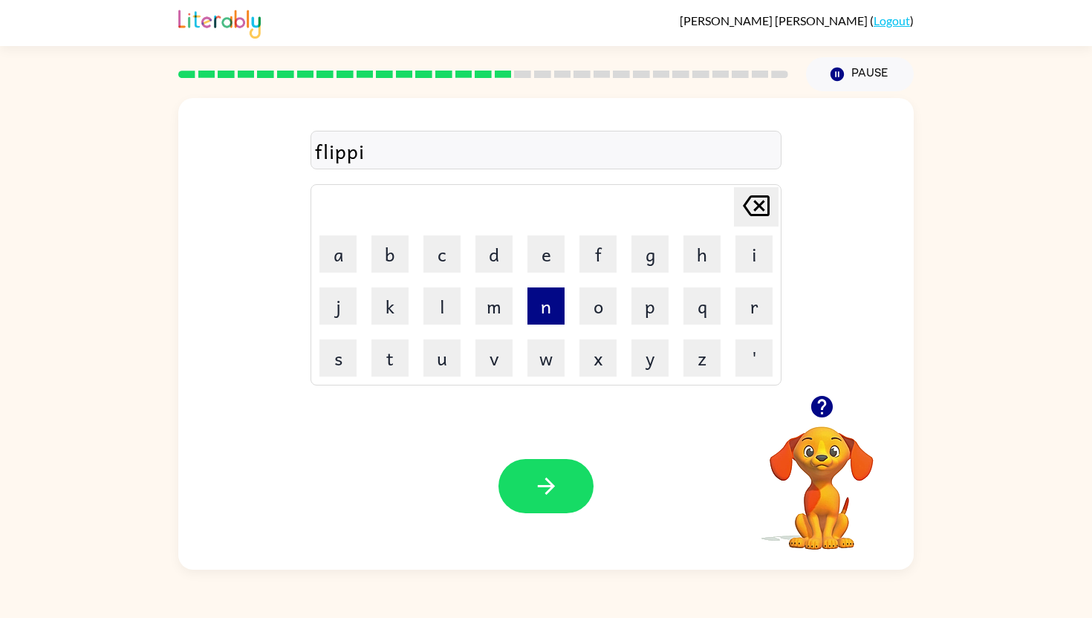
click at [543, 304] on button "n" at bounding box center [545, 305] width 37 height 37
click at [651, 255] on button "g" at bounding box center [649, 253] width 37 height 37
click at [567, 477] on button "button" at bounding box center [545, 486] width 95 height 54
click at [397, 302] on button "k" at bounding box center [389, 305] width 37 height 37
click at [760, 247] on button "i" at bounding box center [753, 253] width 37 height 37
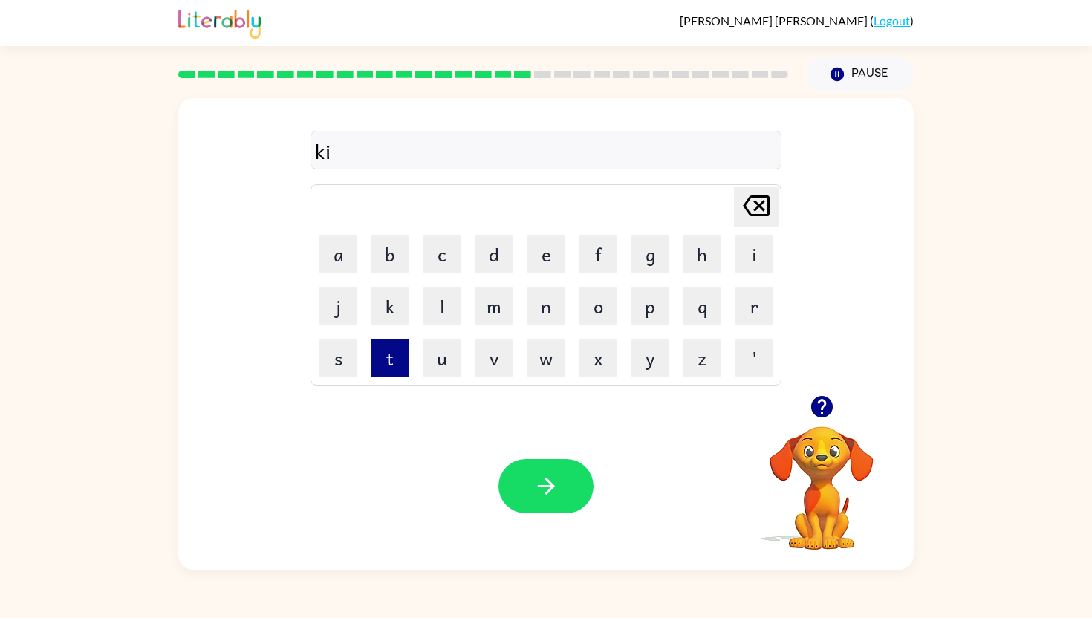
click at [391, 362] on button "t" at bounding box center [389, 357] width 37 height 37
click at [452, 241] on button "c" at bounding box center [441, 253] width 37 height 37
click at [707, 246] on button "h" at bounding box center [701, 253] width 37 height 37
click at [541, 252] on button "e" at bounding box center [545, 253] width 37 height 37
click at [553, 315] on button "n" at bounding box center [545, 305] width 37 height 37
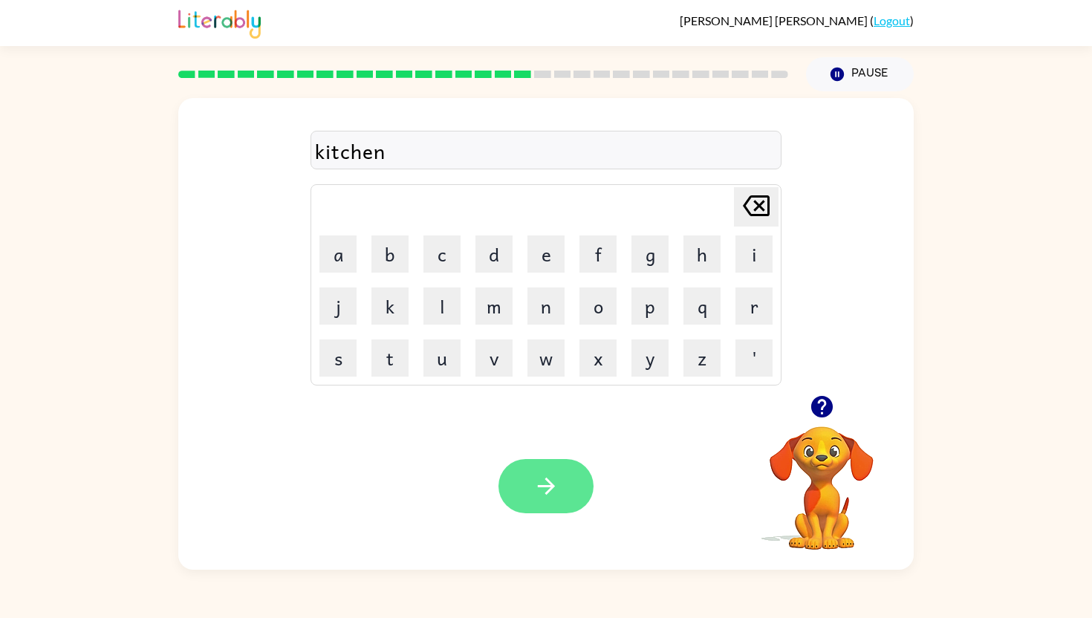
click at [547, 466] on button "button" at bounding box center [545, 486] width 95 height 54
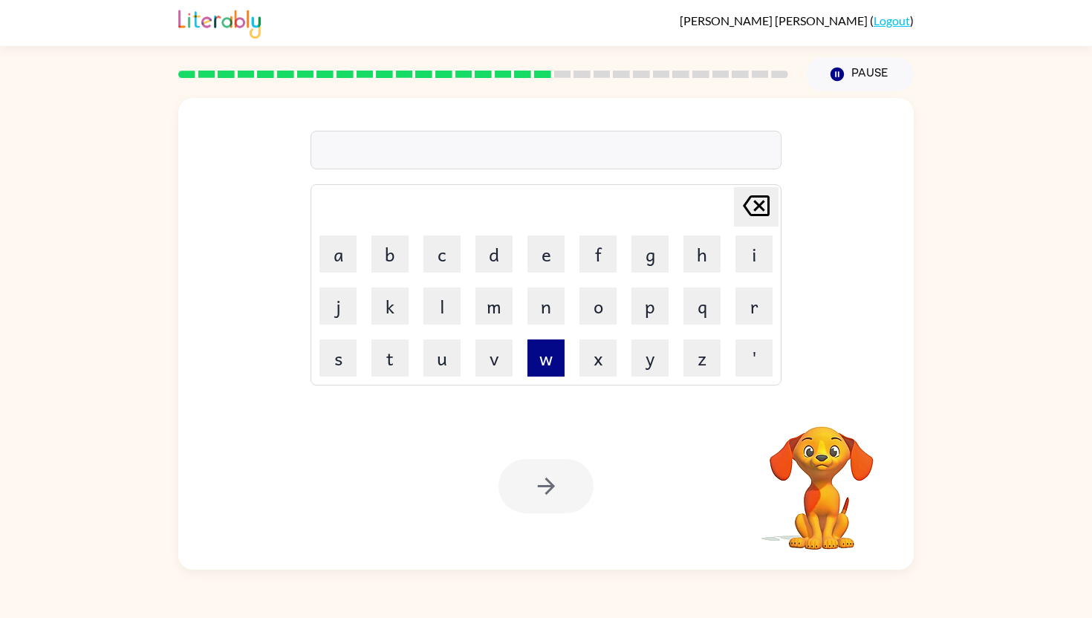
click at [538, 354] on button "w" at bounding box center [545, 357] width 37 height 37
click at [760, 253] on button "i" at bounding box center [753, 253] width 37 height 37
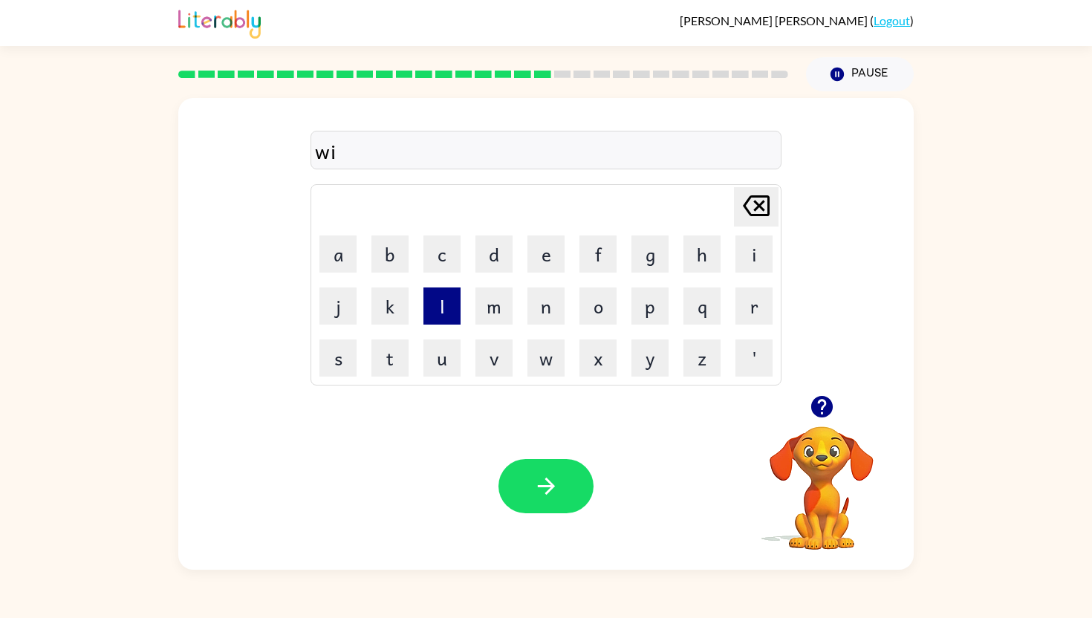
click at [435, 305] on button "l" at bounding box center [441, 305] width 37 height 37
click at [587, 310] on button "o" at bounding box center [597, 305] width 37 height 37
click at [551, 358] on button "w" at bounding box center [545, 357] width 37 height 37
click at [566, 492] on button "button" at bounding box center [545, 486] width 95 height 54
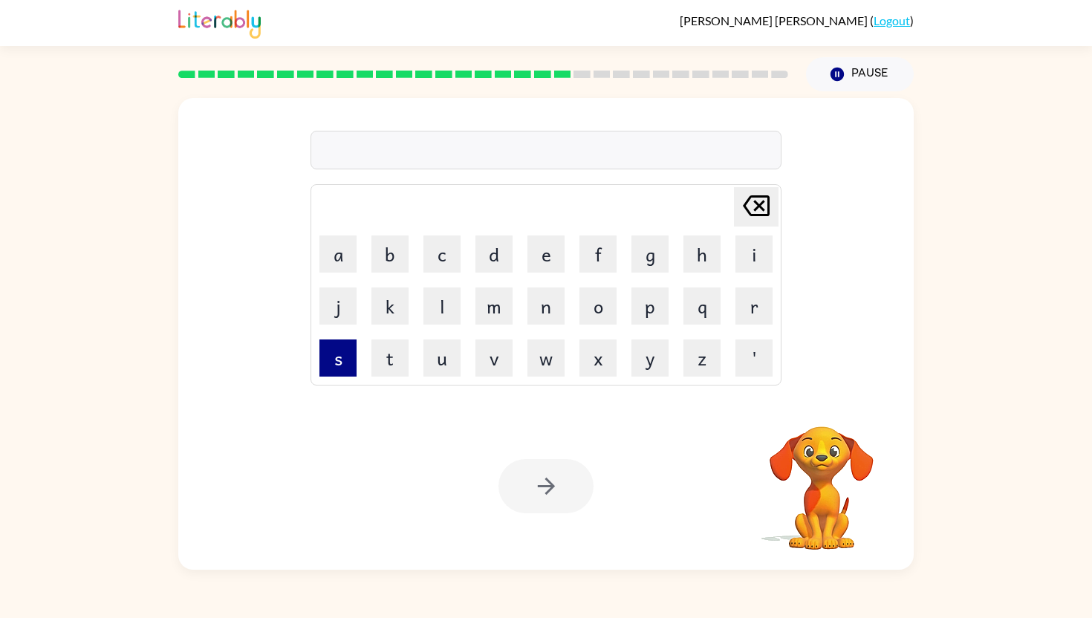
click at [351, 351] on button "s" at bounding box center [337, 357] width 37 height 37
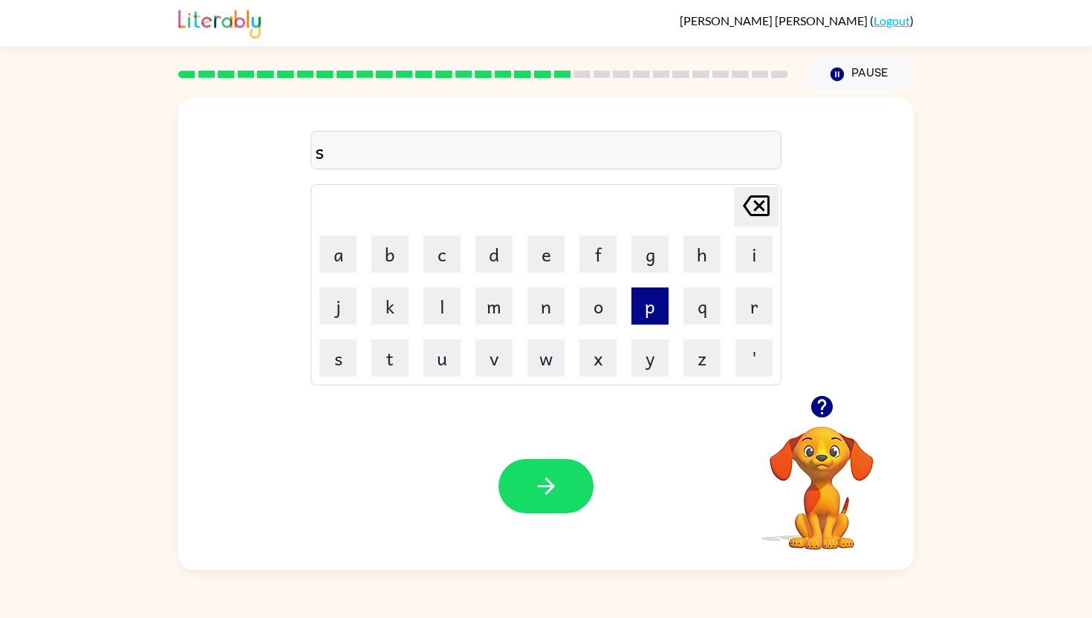
click at [642, 306] on button "p" at bounding box center [649, 305] width 37 height 37
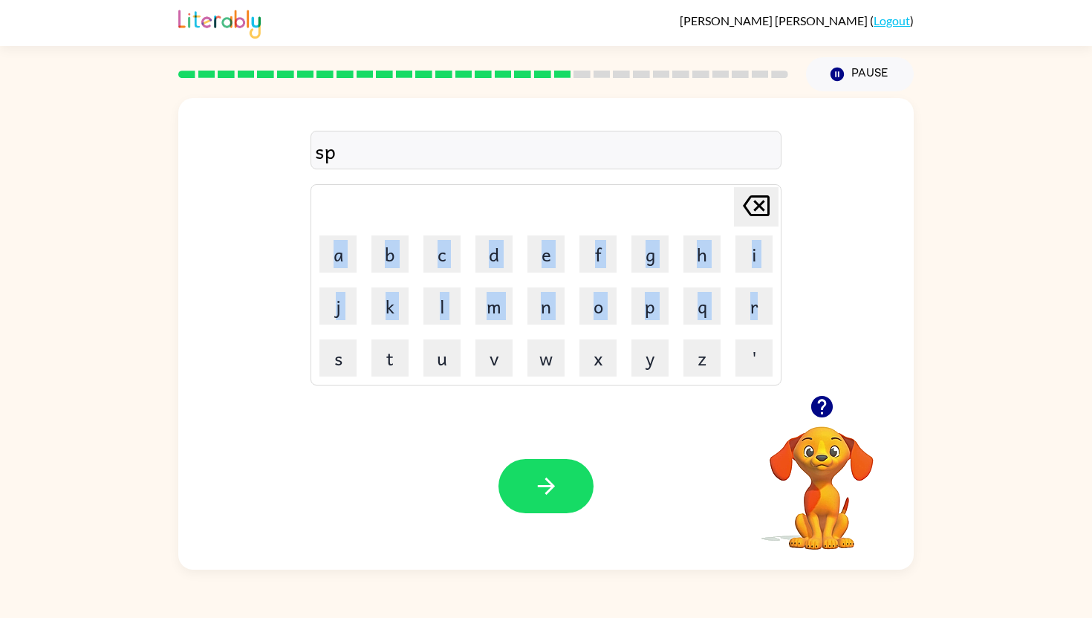
click at [775, 315] on div "[PERSON_NAME] last character input a b c d e f g h i j k l m n o p q r s t u v …" at bounding box center [545, 284] width 471 height 201
click at [743, 290] on button "r" at bounding box center [753, 305] width 37 height 37
click at [746, 242] on button "i" at bounding box center [753, 253] width 37 height 37
click at [540, 301] on button "n" at bounding box center [545, 305] width 37 height 37
click at [377, 350] on button "t" at bounding box center [389, 357] width 37 height 37
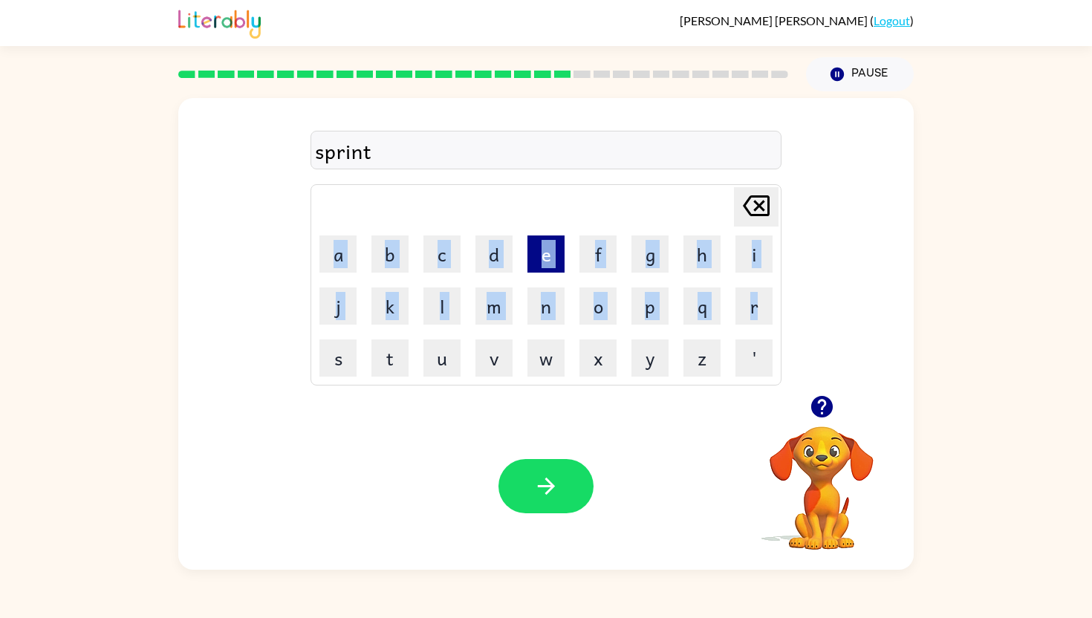
click at [543, 245] on button "e" at bounding box center [545, 253] width 37 height 37
click at [511, 246] on button "d" at bounding box center [493, 253] width 37 height 37
click at [561, 483] on button "button" at bounding box center [545, 486] width 95 height 54
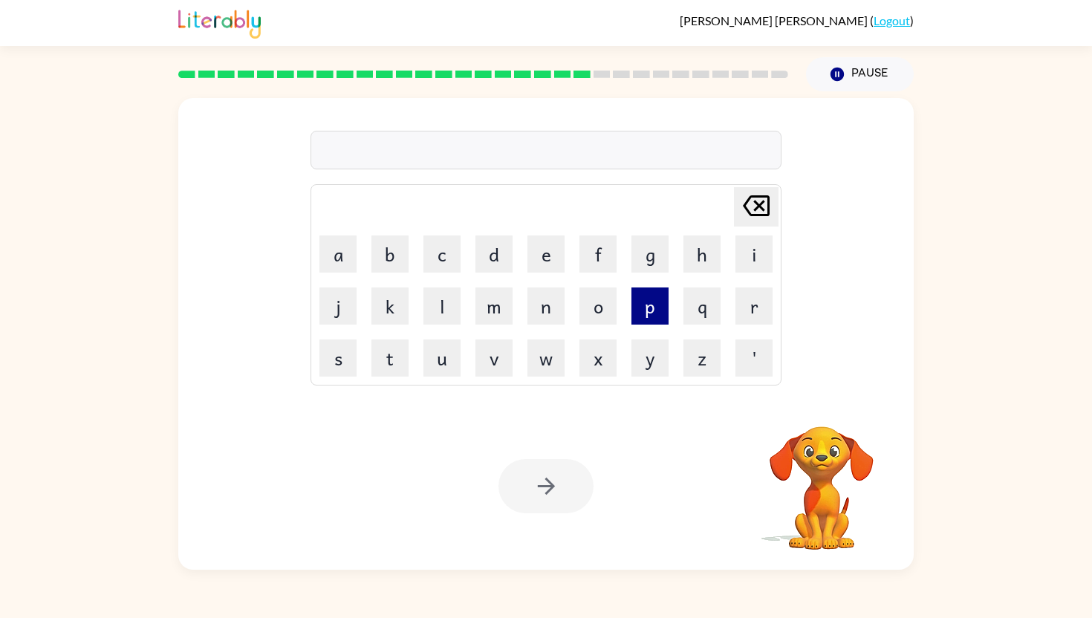
click at [654, 307] on button "p" at bounding box center [649, 305] width 37 height 37
click at [342, 258] on button "a" at bounding box center [337, 253] width 37 height 37
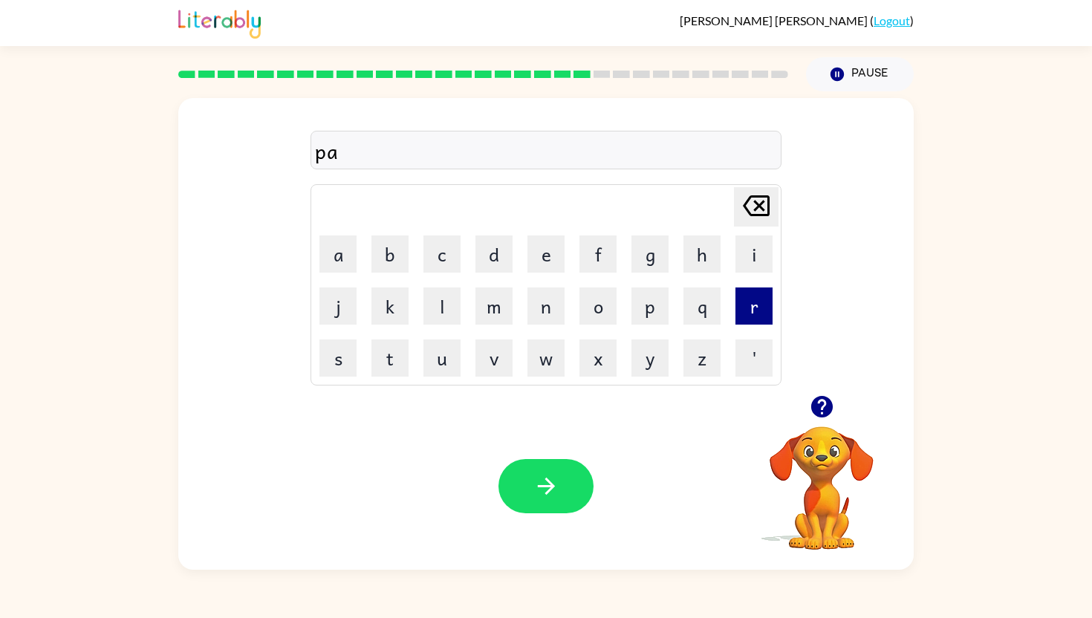
click at [765, 301] on button "r" at bounding box center [753, 305] width 37 height 37
click at [315, 261] on td "a" at bounding box center [338, 254] width 51 height 51
click at [334, 261] on button "a" at bounding box center [337, 253] width 37 height 37
click at [697, 244] on button "h" at bounding box center [701, 253] width 37 height 37
click at [489, 258] on button "d" at bounding box center [493, 253] width 37 height 37
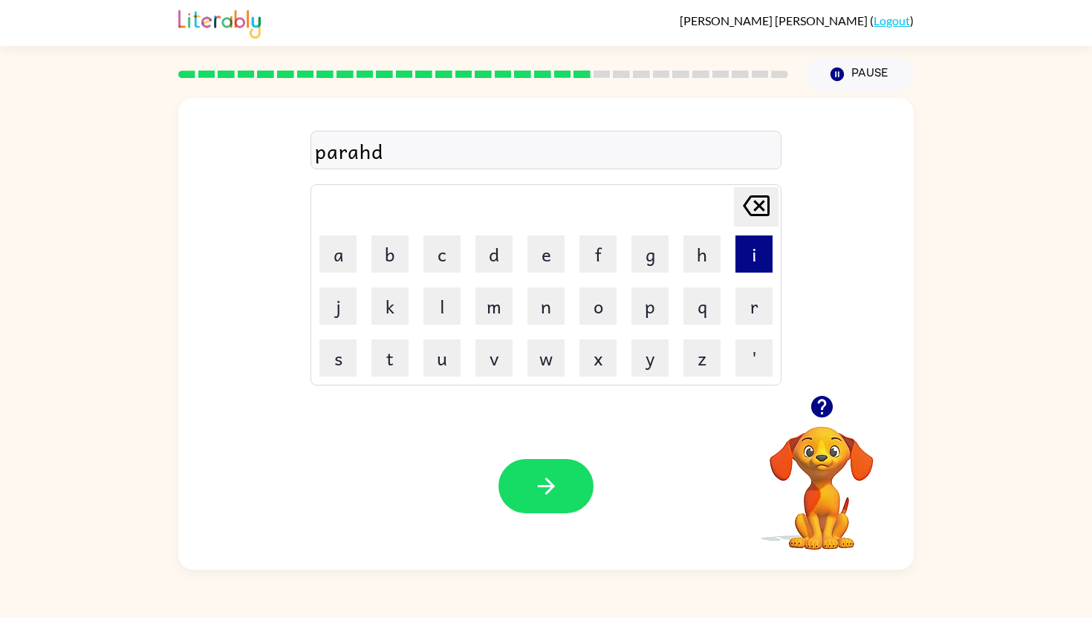
click at [752, 253] on button "i" at bounding box center [753, 253] width 37 height 37
click at [335, 356] on button "s" at bounding box center [337, 357] width 37 height 37
click at [551, 247] on button "e" at bounding box center [545, 253] width 37 height 37
click at [549, 493] on icon "button" at bounding box center [546, 486] width 26 height 26
click at [391, 251] on button "b" at bounding box center [389, 253] width 37 height 37
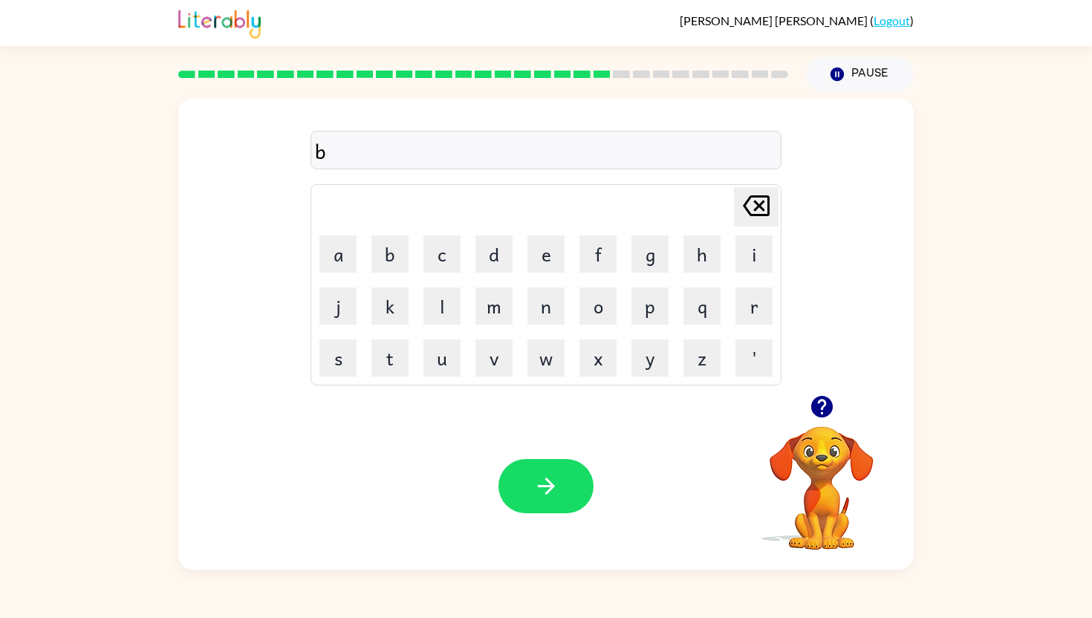
drag, startPoint x: 582, startPoint y: 290, endPoint x: 582, endPoint y: 279, distance: 11.1
click at [582, 290] on button "o" at bounding box center [597, 305] width 37 height 37
click at [330, 252] on button "a" at bounding box center [337, 253] width 37 height 37
click at [371, 346] on button "t" at bounding box center [389, 357] width 37 height 37
click at [705, 243] on button "h" at bounding box center [701, 253] width 37 height 37
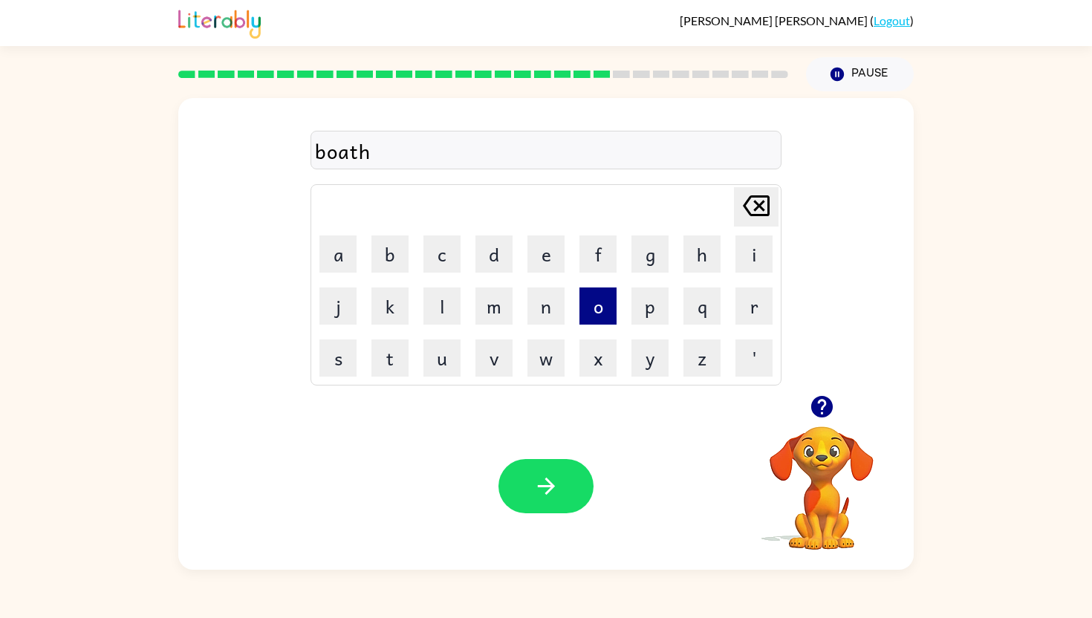
click at [587, 313] on button "o" at bounding box center [597, 305] width 37 height 37
click at [440, 364] on button "u" at bounding box center [441, 357] width 37 height 37
click at [323, 359] on button "s" at bounding box center [337, 357] width 37 height 37
click at [532, 243] on button "e" at bounding box center [545, 253] width 37 height 37
click at [547, 489] on icon "button" at bounding box center [546, 486] width 26 height 26
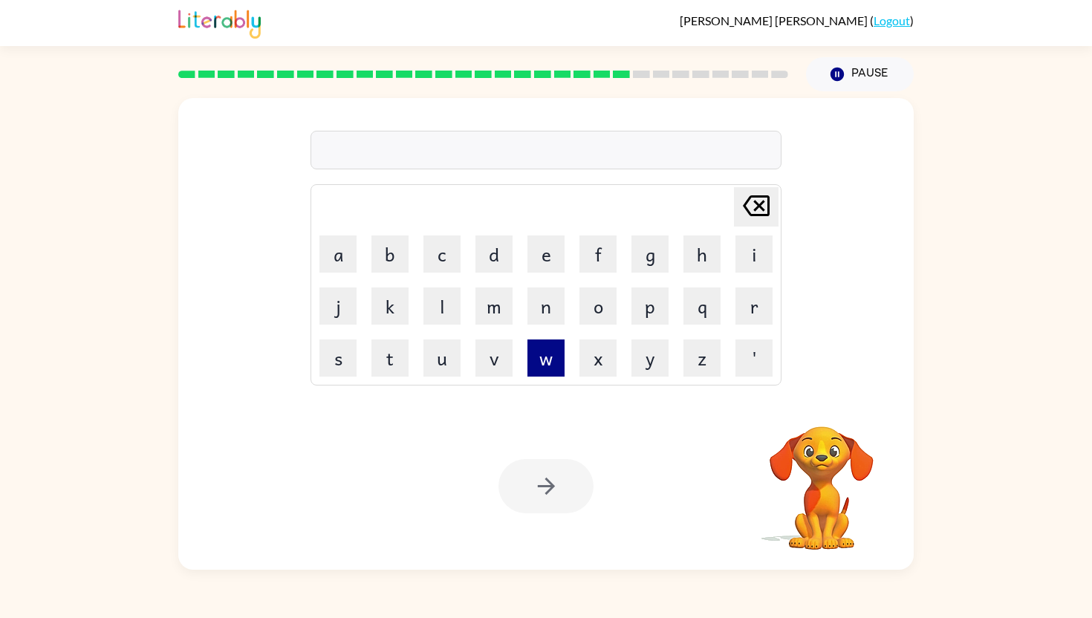
click at [540, 360] on button "w" at bounding box center [545, 357] width 37 height 37
click at [758, 267] on button "i" at bounding box center [753, 253] width 37 height 37
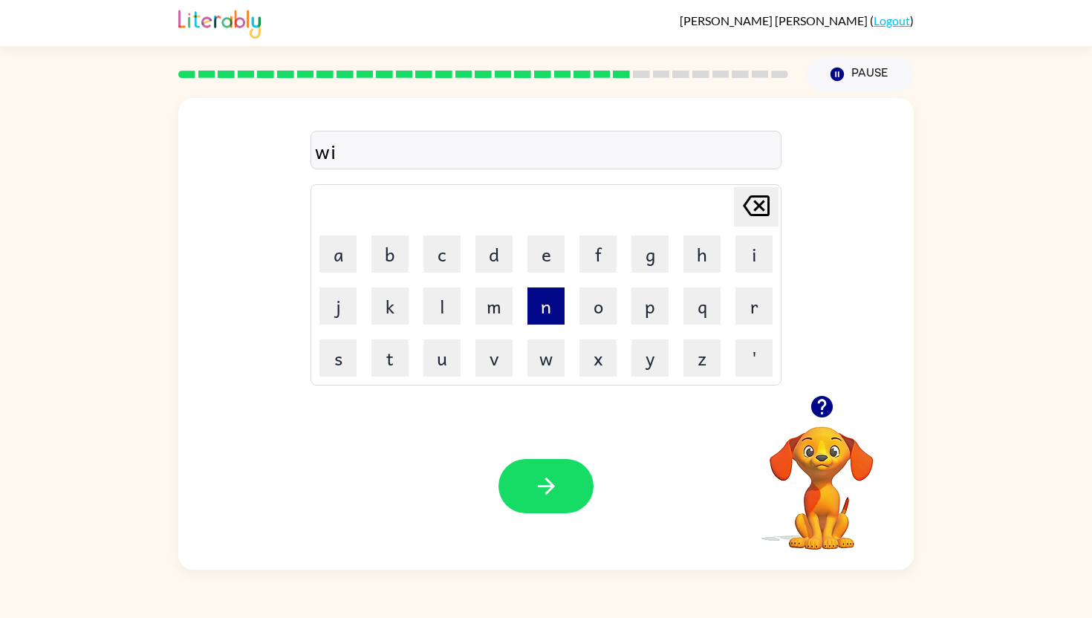
click at [550, 308] on button "n" at bounding box center [545, 305] width 37 height 37
click at [386, 350] on button "t" at bounding box center [389, 357] width 37 height 37
click at [538, 258] on button "e" at bounding box center [545, 253] width 37 height 37
click at [753, 294] on button "r" at bounding box center [753, 305] width 37 height 37
click at [546, 492] on icon "button" at bounding box center [545, 486] width 17 height 17
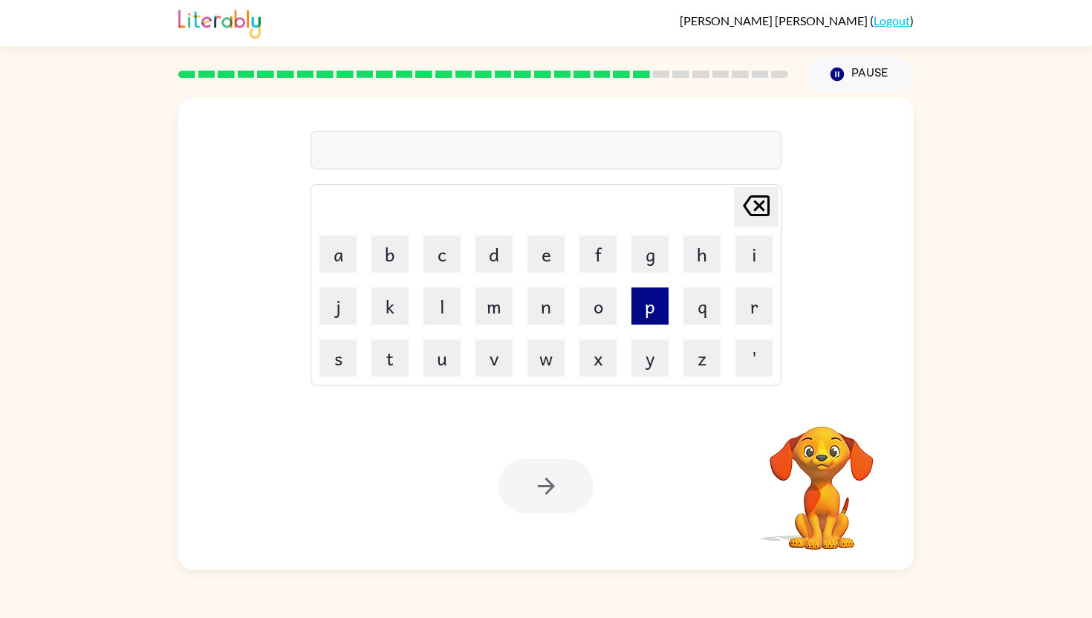
drag, startPoint x: 440, startPoint y: 258, endPoint x: 662, endPoint y: 323, distance: 230.6
click at [659, 319] on tbody "[PERSON_NAME] last character input a b c d e f g h i j k l m n o p q r s t u v …" at bounding box center [546, 284] width 466 height 197
click at [746, 310] on button "r" at bounding box center [753, 305] width 37 height 37
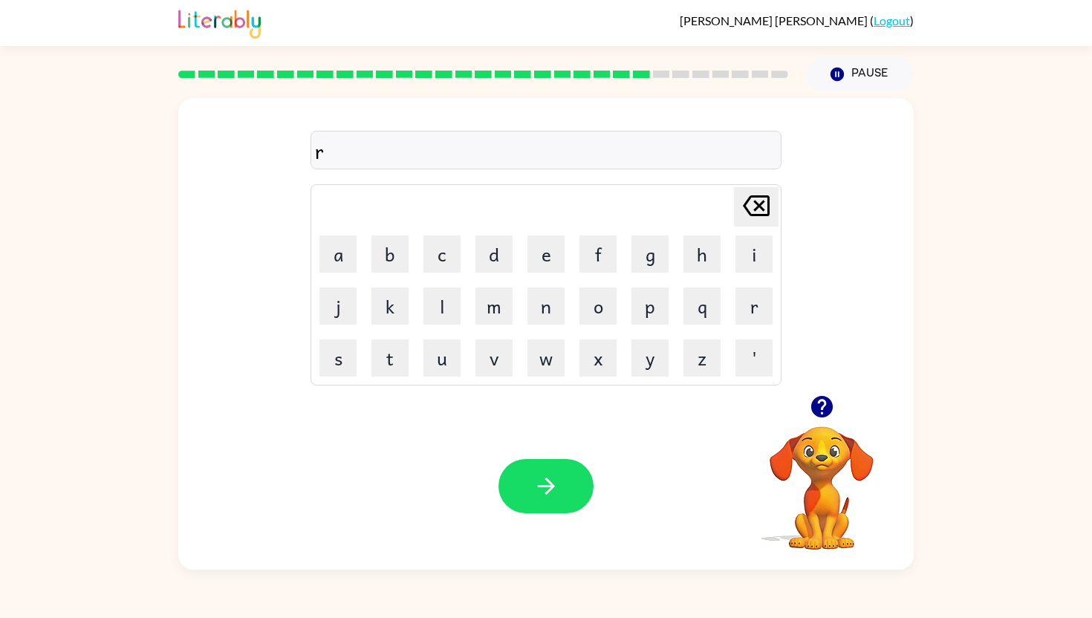
click at [752, 195] on icon at bounding box center [756, 205] width 27 height 21
click at [434, 245] on button "c" at bounding box center [441, 253] width 37 height 37
click at [752, 293] on button "r" at bounding box center [753, 305] width 37 height 37
drag, startPoint x: 541, startPoint y: 251, endPoint x: 437, endPoint y: 293, distance: 112.0
click at [437, 293] on tbody "[PERSON_NAME] last character input a b c d e f g h i j k l m n o p q r s t u v …" at bounding box center [546, 284] width 466 height 197
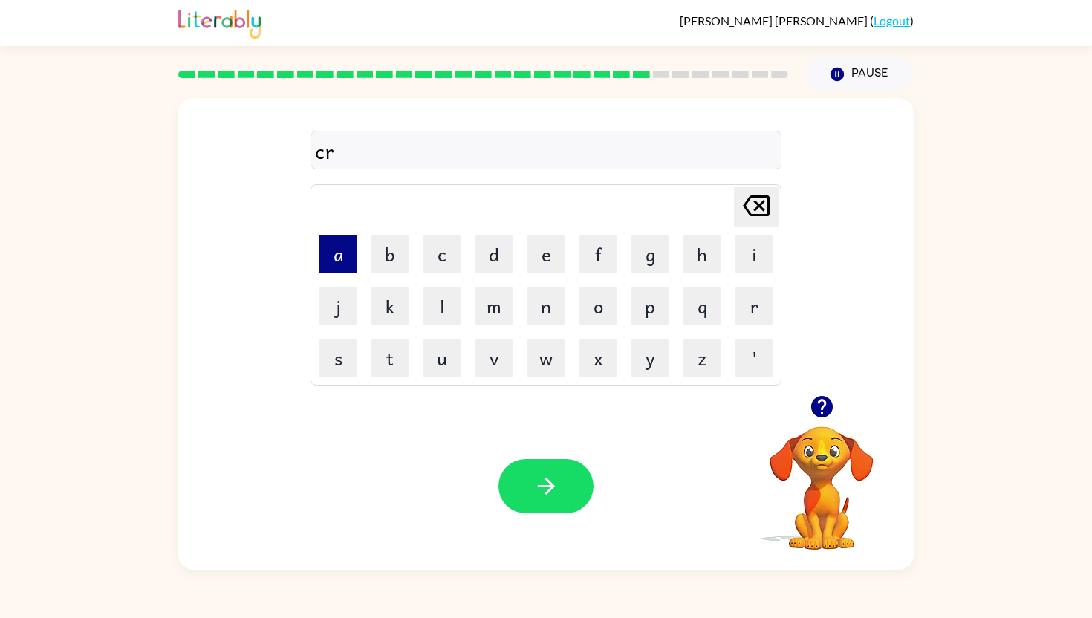
click at [335, 257] on button "a" at bounding box center [337, 253] width 37 height 37
click at [750, 194] on icon "[PERSON_NAME] last character input" at bounding box center [756, 206] width 36 height 36
drag, startPoint x: 547, startPoint y: 253, endPoint x: 540, endPoint y: 253, distance: 7.5
click at [547, 253] on button "e" at bounding box center [545, 253] width 37 height 37
click at [351, 259] on button "a" at bounding box center [337, 253] width 37 height 37
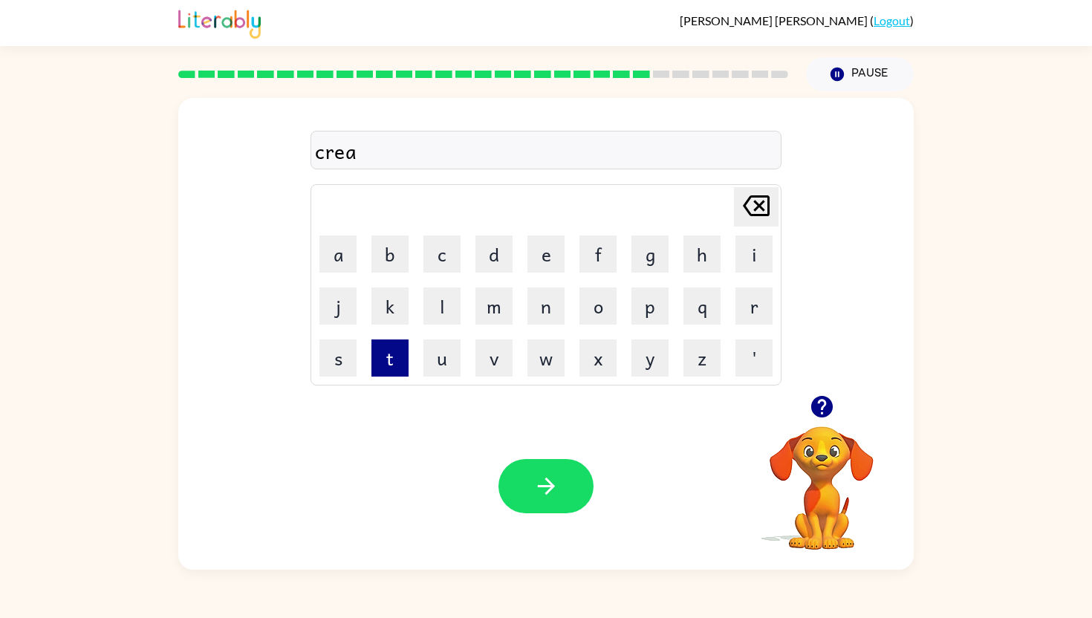
click at [402, 355] on button "t" at bounding box center [389, 357] width 37 height 37
click at [749, 244] on button "i" at bounding box center [753, 253] width 37 height 37
click at [556, 305] on button "n" at bounding box center [545, 305] width 37 height 37
click at [638, 257] on button "g" at bounding box center [649, 253] width 37 height 37
click at [521, 490] on button "button" at bounding box center [545, 486] width 95 height 54
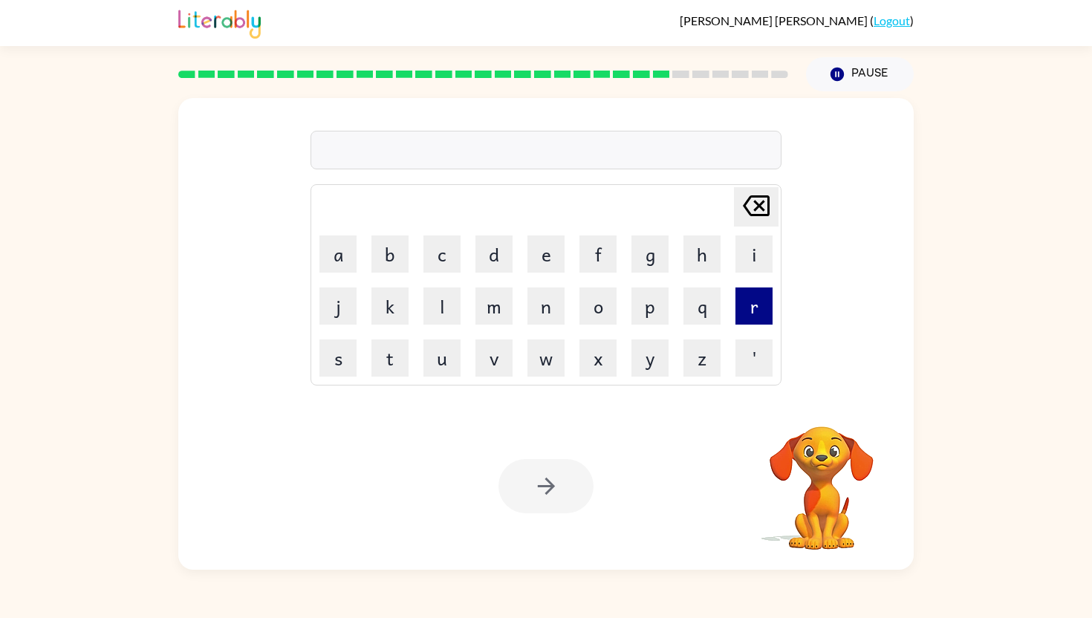
click at [760, 311] on button "r" at bounding box center [753, 305] width 37 height 37
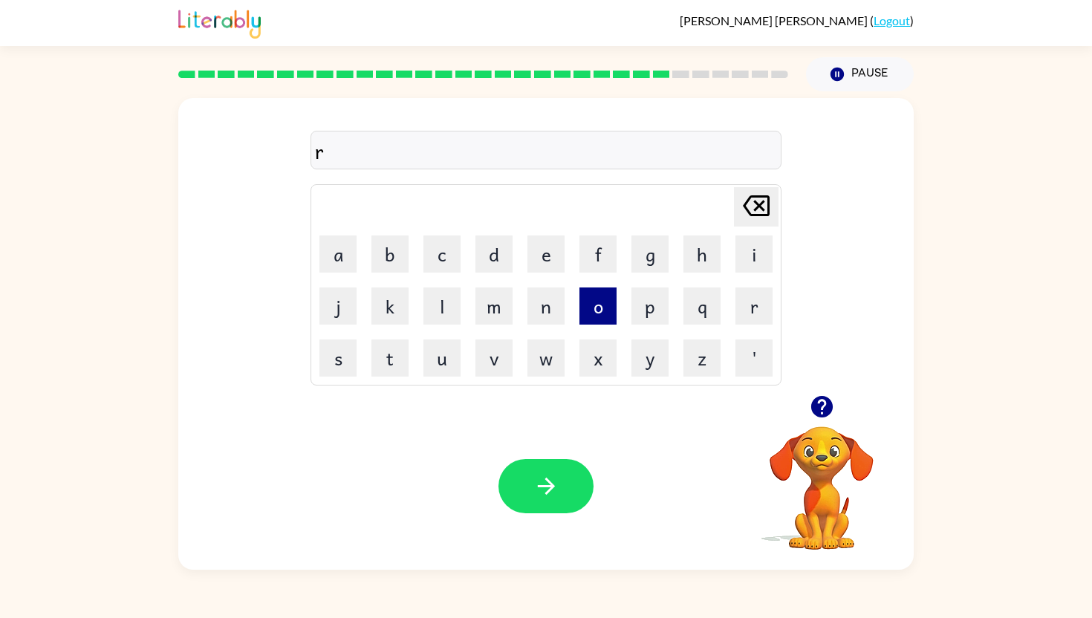
click at [606, 290] on button "o" at bounding box center [597, 305] width 37 height 37
click at [446, 256] on button "c" at bounding box center [441, 253] width 37 height 37
click at [394, 319] on button "k" at bounding box center [389, 305] width 37 height 37
click at [533, 253] on button "e" at bounding box center [545, 253] width 37 height 37
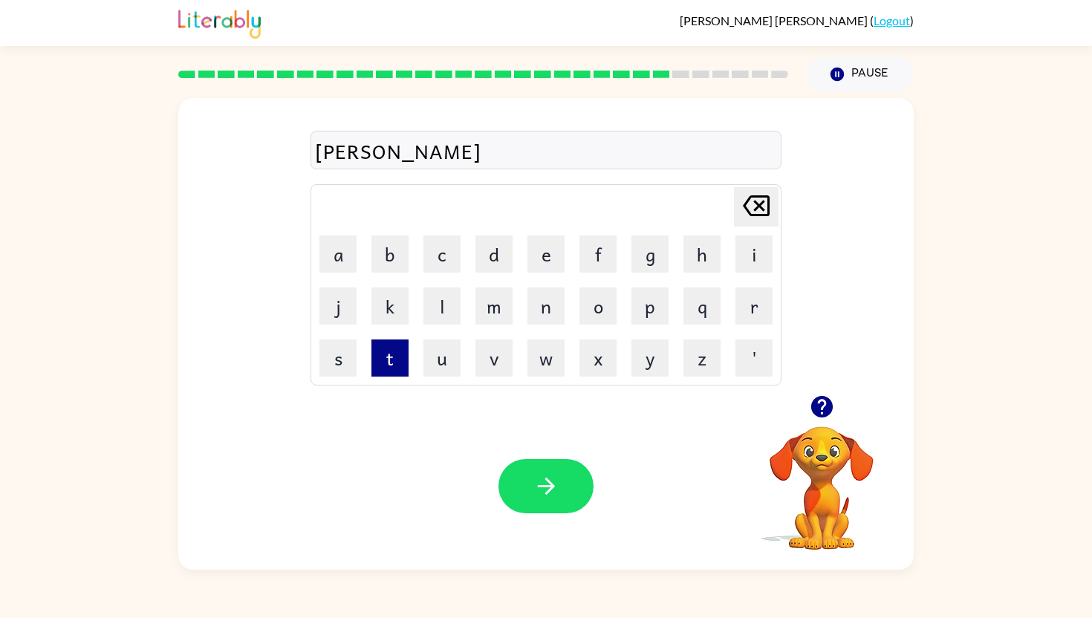
click at [385, 350] on button "t" at bounding box center [389, 357] width 37 height 37
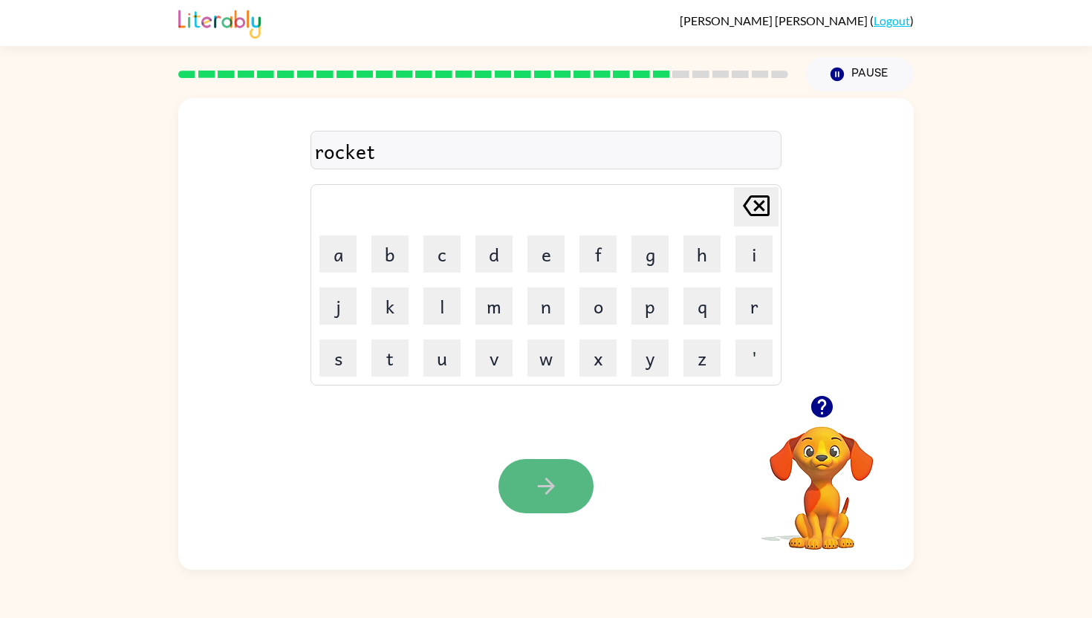
click at [535, 472] on button "button" at bounding box center [545, 486] width 95 height 54
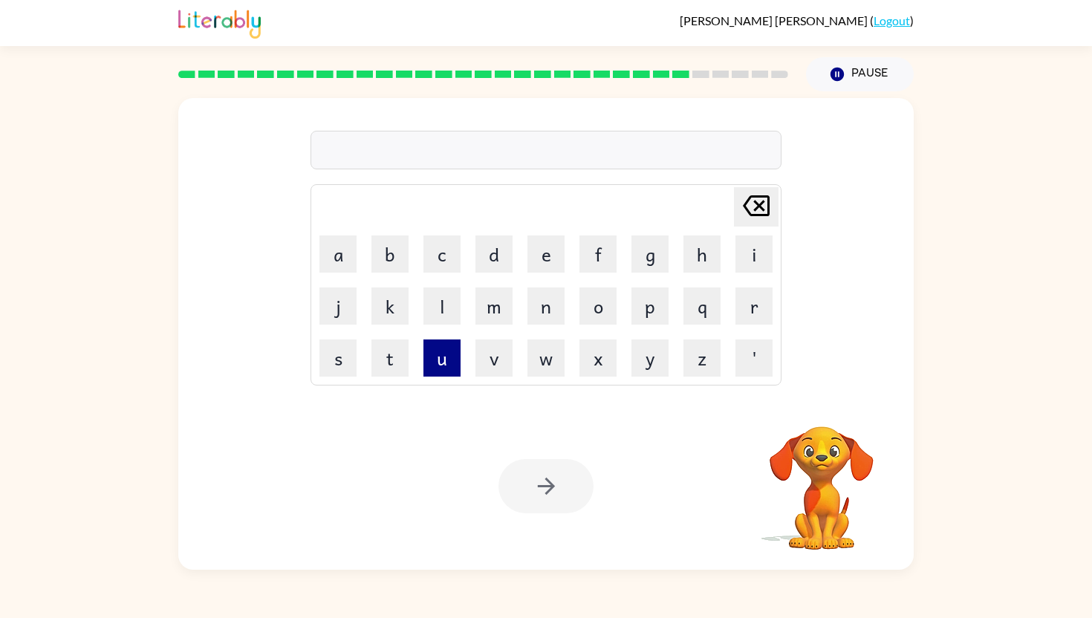
click at [437, 362] on button "u" at bounding box center [441, 357] width 37 height 37
click at [547, 313] on button "n" at bounding box center [545, 305] width 37 height 37
click at [747, 264] on button "i" at bounding box center [753, 253] width 37 height 37
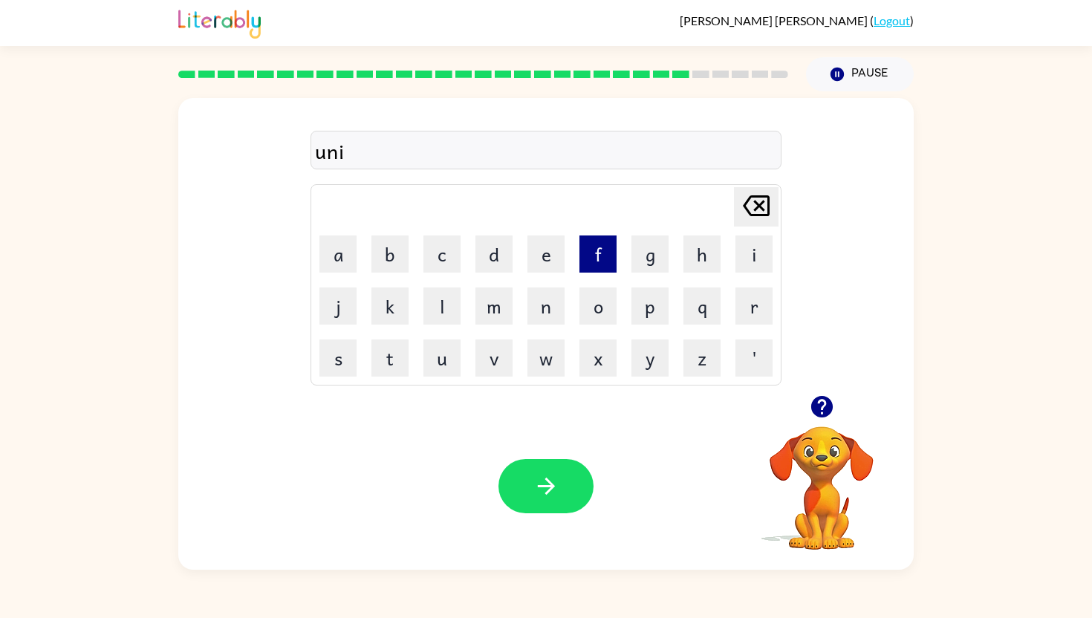
click at [603, 249] on button "f" at bounding box center [597, 253] width 37 height 37
click at [603, 287] on button "o" at bounding box center [597, 305] width 37 height 37
click at [758, 300] on button "r" at bounding box center [753, 305] width 37 height 37
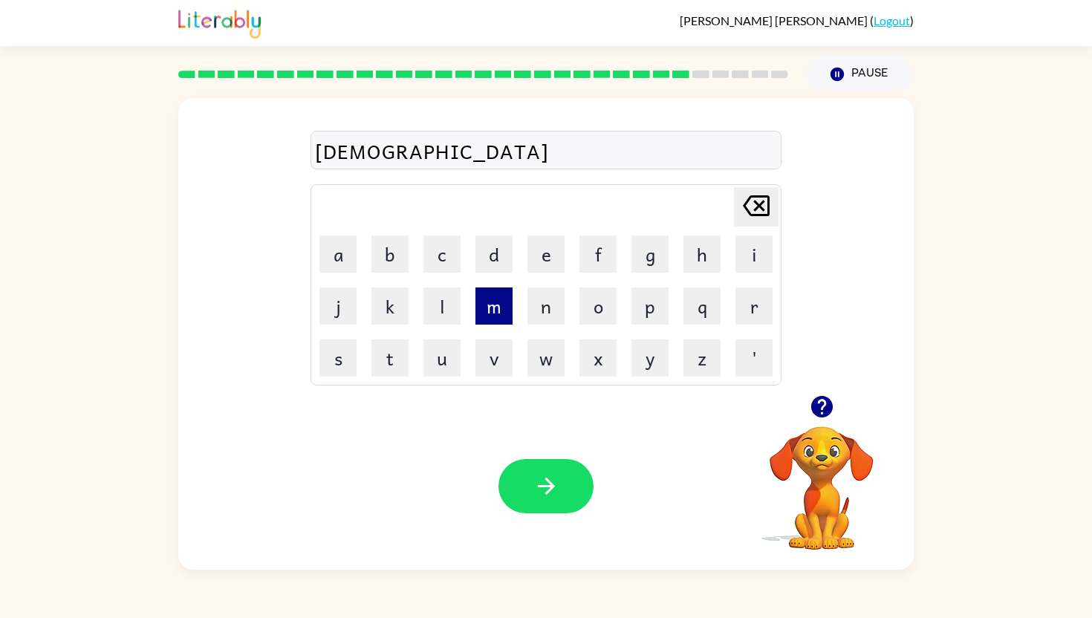
click at [479, 310] on button "m" at bounding box center [493, 305] width 37 height 37
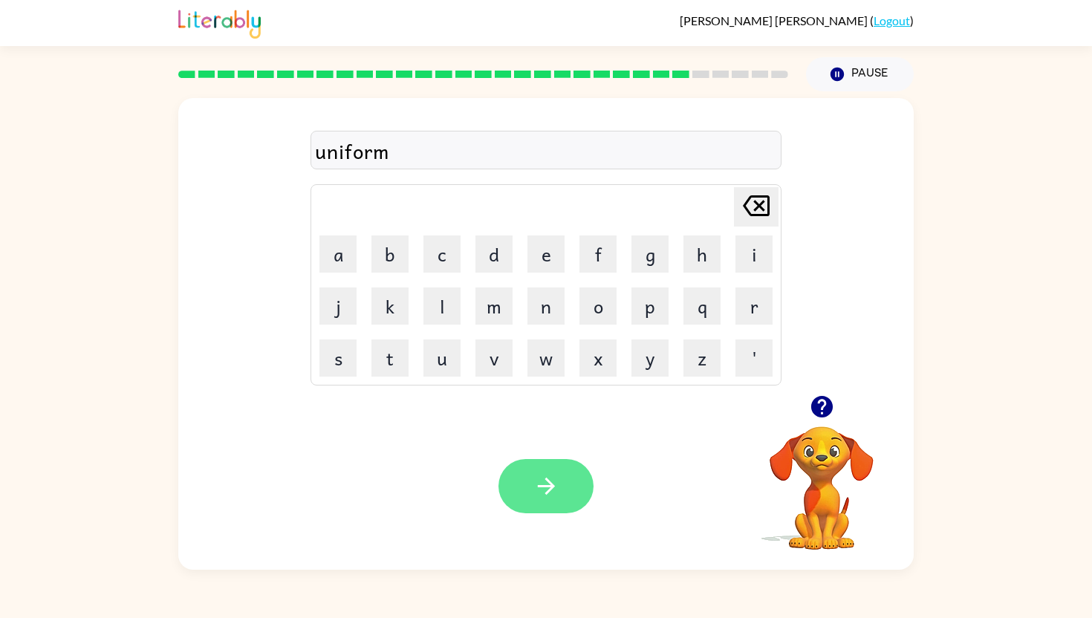
click at [544, 485] on icon "button" at bounding box center [546, 486] width 26 height 26
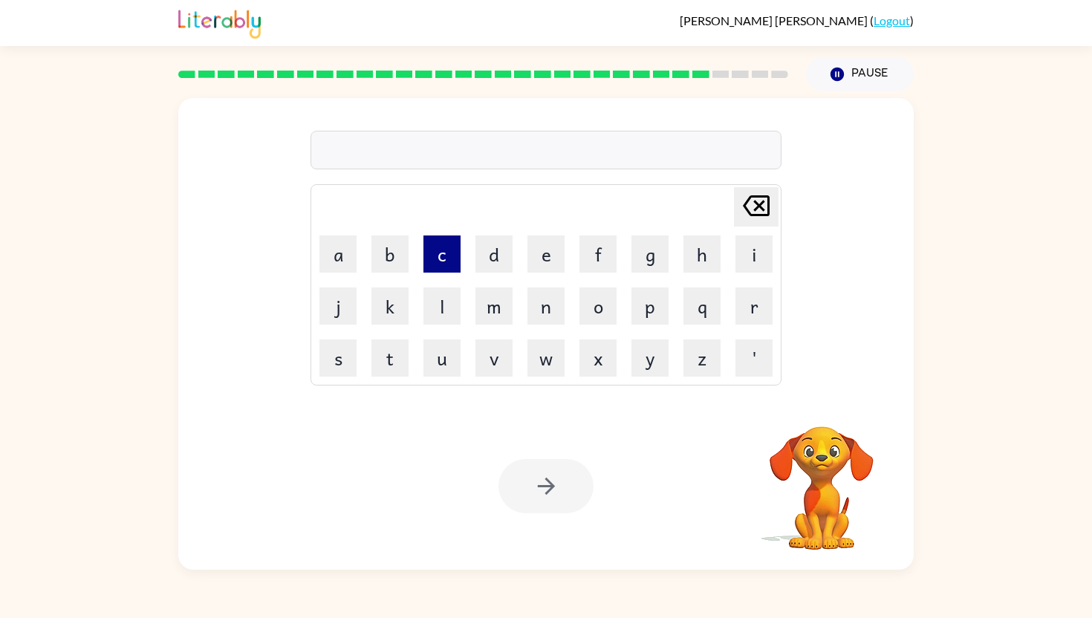
click at [440, 244] on button "c" at bounding box center [441, 253] width 37 height 37
click at [600, 302] on button "o" at bounding box center [597, 305] width 37 height 37
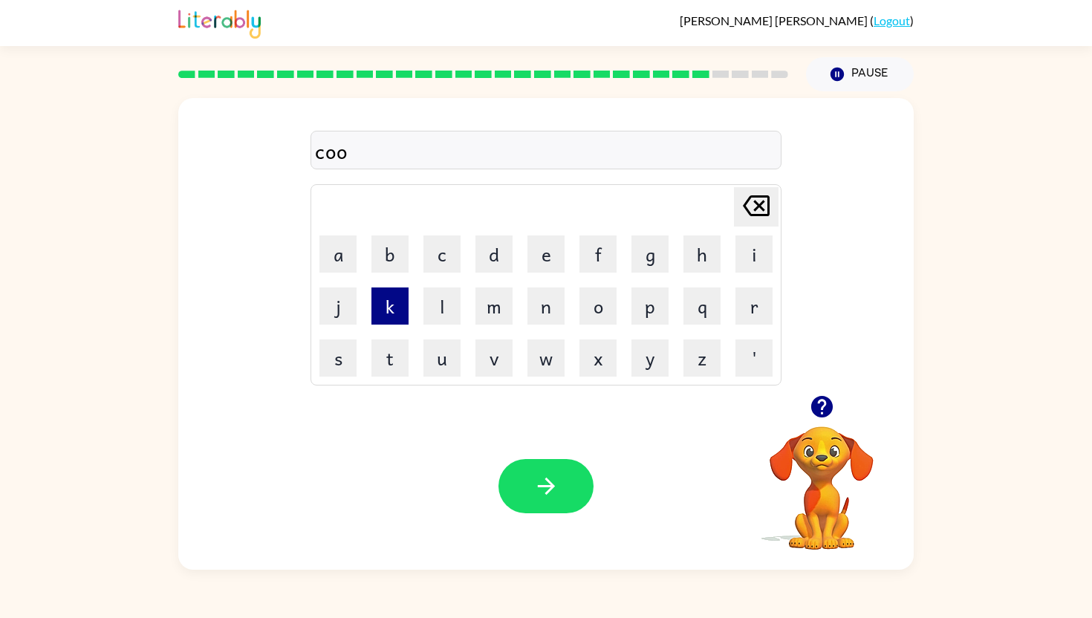
click at [385, 308] on button "k" at bounding box center [389, 305] width 37 height 37
click at [509, 441] on div "Your browser must support playing .mp4 files to use Literably. Please try using…" at bounding box center [545, 486] width 735 height 167
click at [529, 487] on button "button" at bounding box center [545, 486] width 95 height 54
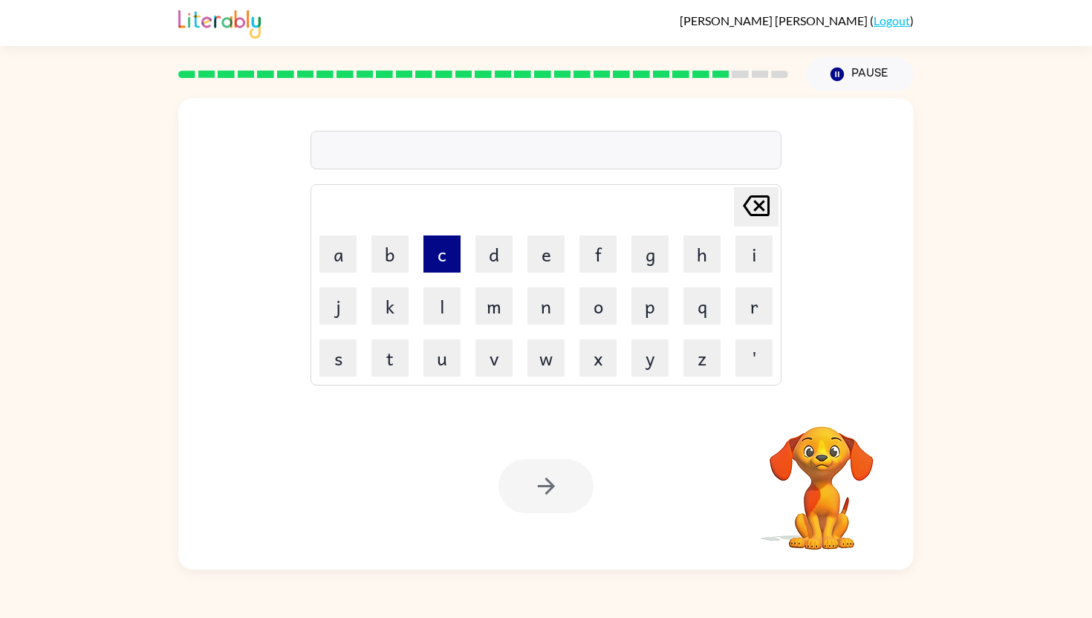
click at [440, 251] on button "c" at bounding box center [441, 253] width 37 height 37
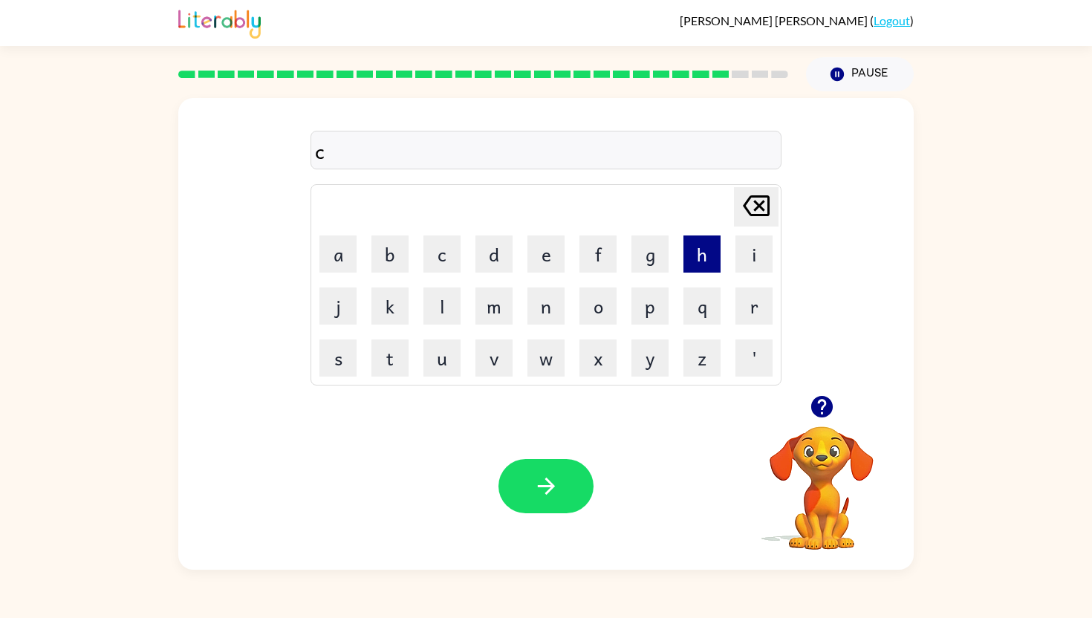
click at [702, 235] on button "h" at bounding box center [701, 253] width 37 height 37
click at [451, 355] on button "u" at bounding box center [441, 357] width 37 height 37
click at [534, 314] on button "n" at bounding box center [545, 305] width 37 height 37
click at [392, 301] on button "k" at bounding box center [389, 305] width 37 height 37
click at [528, 493] on button "button" at bounding box center [545, 486] width 95 height 54
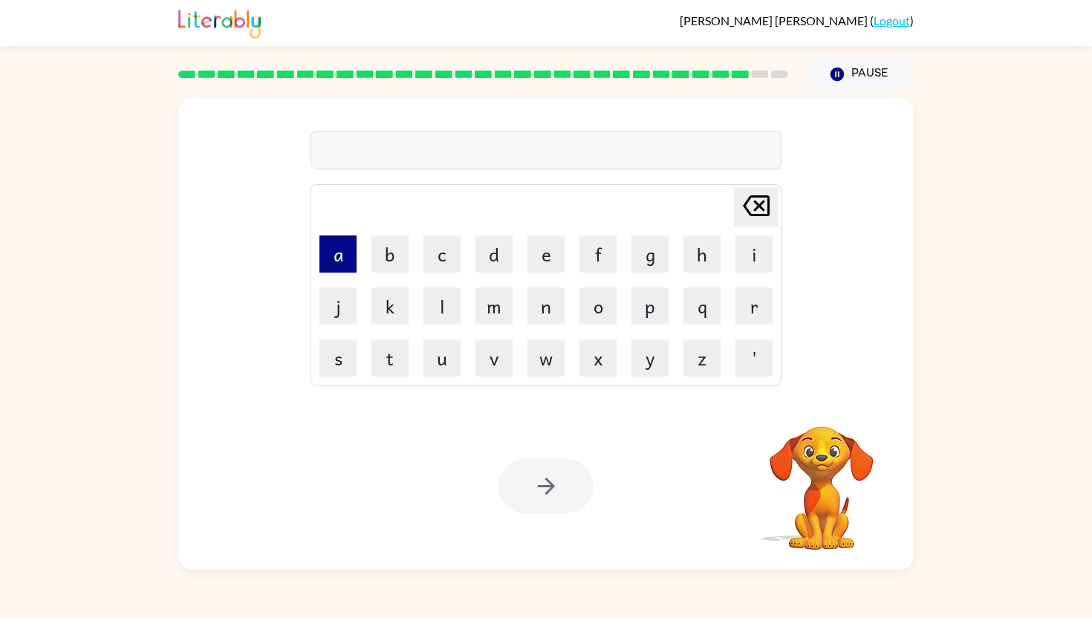
click at [346, 263] on button "a" at bounding box center [337, 253] width 37 height 37
click at [385, 346] on button "t" at bounding box center [389, 357] width 37 height 37
click at [700, 256] on button "h" at bounding box center [701, 253] width 37 height 37
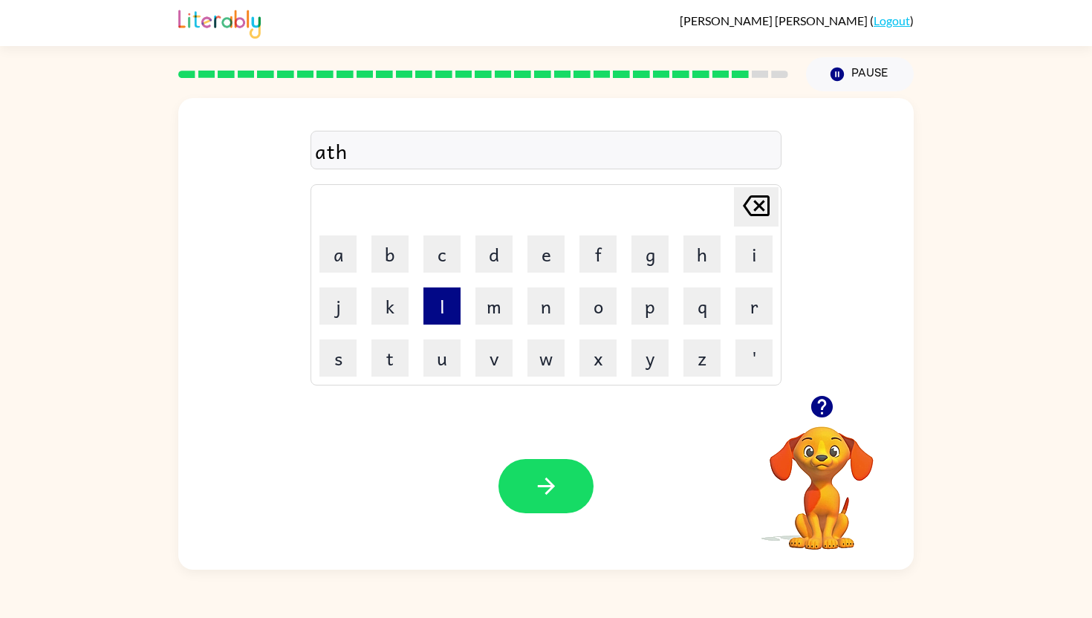
click at [433, 313] on button "l" at bounding box center [441, 305] width 37 height 37
click at [535, 262] on button "e" at bounding box center [545, 253] width 37 height 37
click at [391, 360] on button "t" at bounding box center [389, 357] width 37 height 37
click at [746, 244] on button "i" at bounding box center [753, 253] width 37 height 37
click at [432, 264] on button "c" at bounding box center [441, 253] width 37 height 37
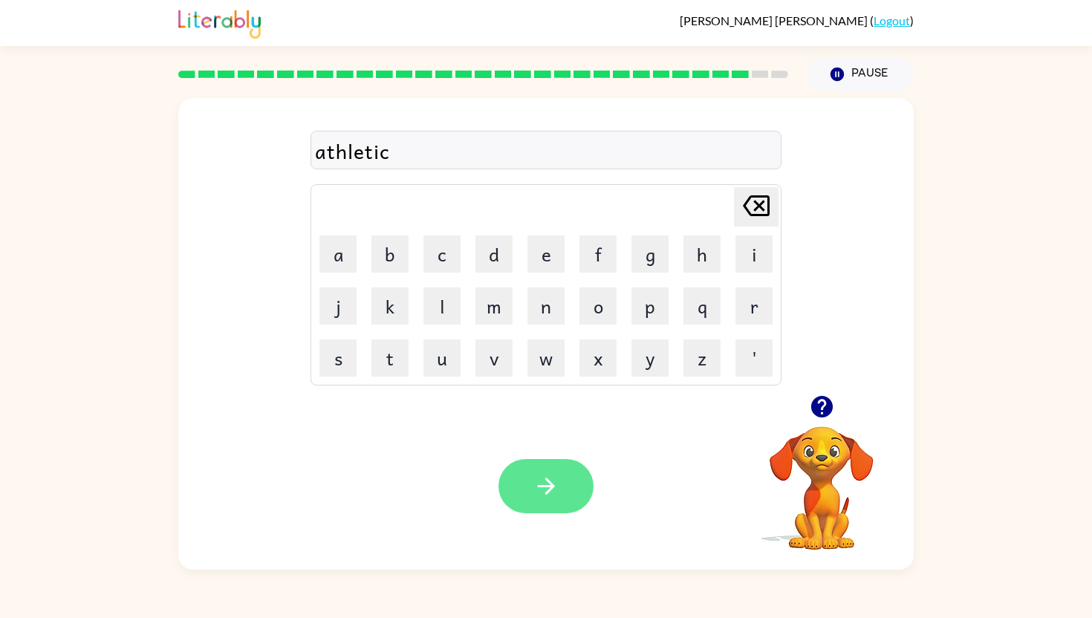
click at [533, 490] on icon "button" at bounding box center [546, 486] width 26 height 26
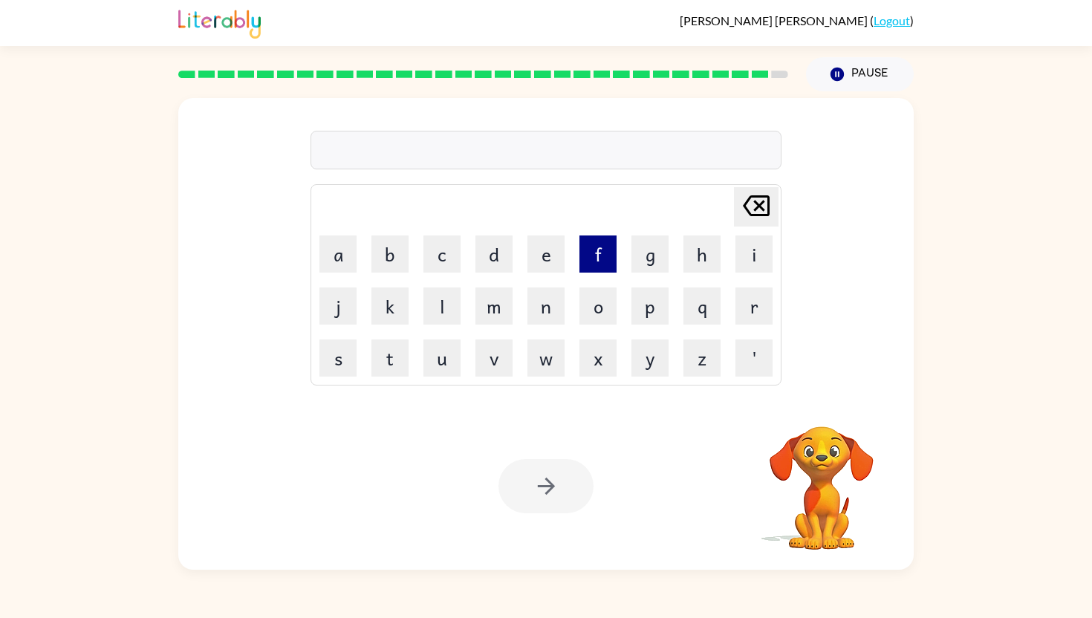
click at [582, 244] on button "f" at bounding box center [597, 253] width 37 height 37
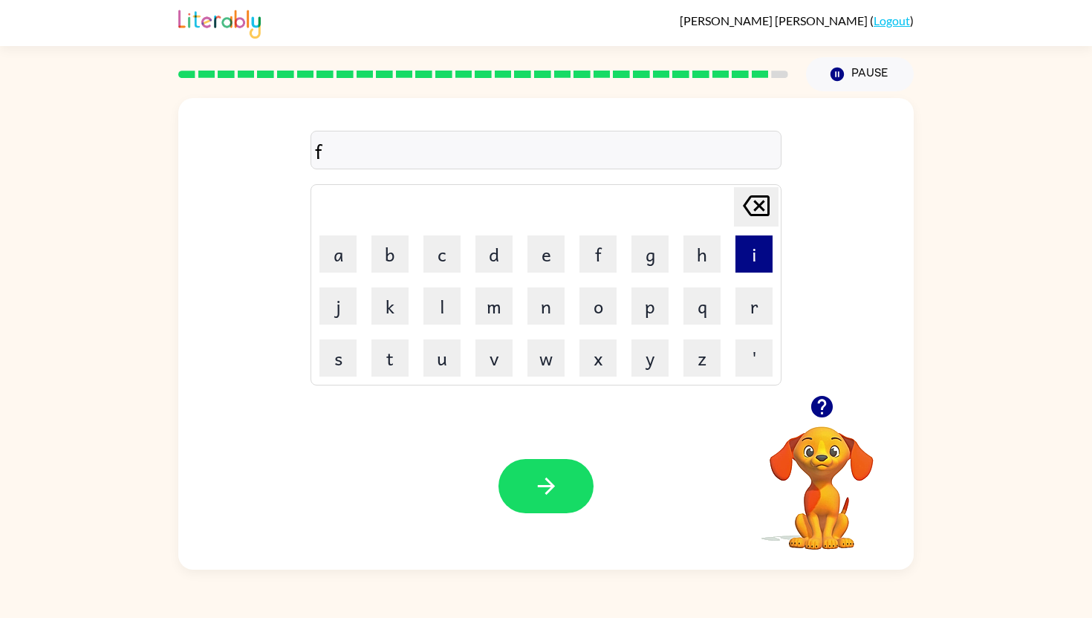
click at [755, 260] on button "i" at bounding box center [753, 253] width 37 height 37
click at [543, 313] on button "n" at bounding box center [545, 305] width 37 height 37
drag, startPoint x: 655, startPoint y: 245, endPoint x: 538, endPoint y: 271, distance: 119.5
click at [654, 245] on button "g" at bounding box center [649, 253] width 37 height 37
click at [561, 266] on button "e" at bounding box center [545, 253] width 37 height 37
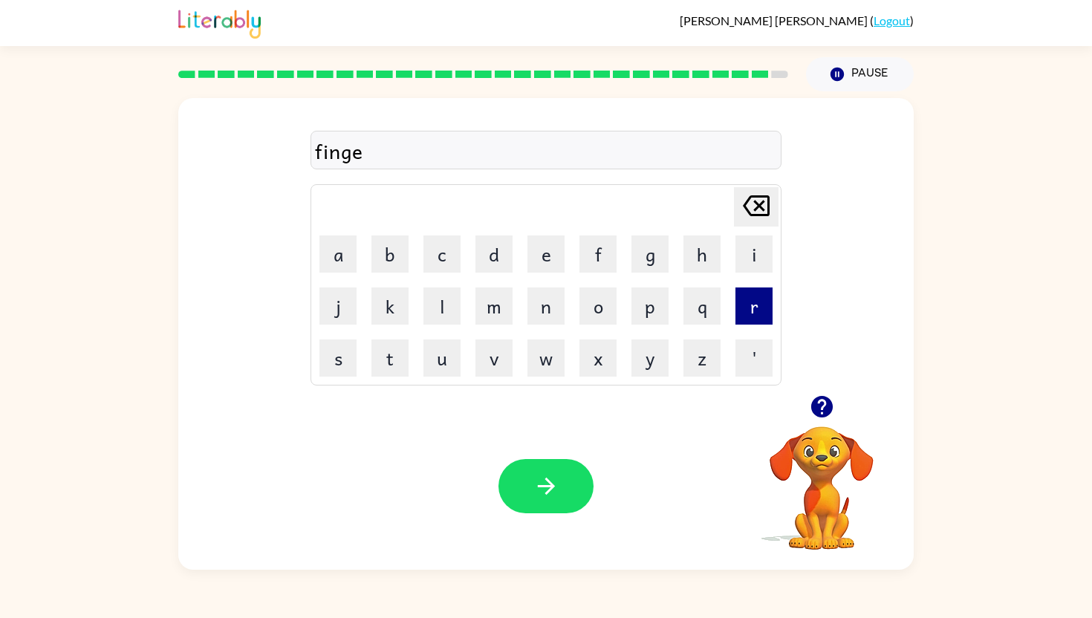
click at [755, 309] on button "r" at bounding box center [753, 305] width 37 height 37
click at [548, 310] on button "n" at bounding box center [545, 305] width 37 height 37
click at [347, 259] on button "a" at bounding box center [337, 253] width 37 height 37
click at [751, 254] on button "i" at bounding box center [753, 253] width 37 height 37
click at [440, 325] on td "l" at bounding box center [442, 306] width 51 height 51
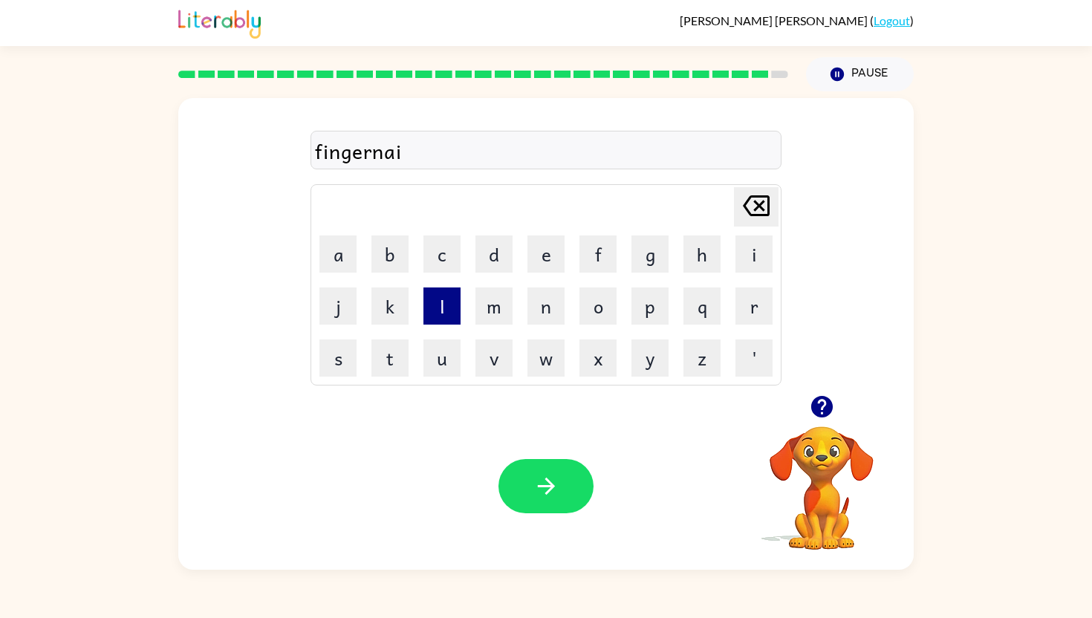
click at [444, 303] on button "l" at bounding box center [441, 305] width 37 height 37
click at [516, 498] on button "button" at bounding box center [545, 486] width 95 height 54
